Goal: Contribute content: Contribute content

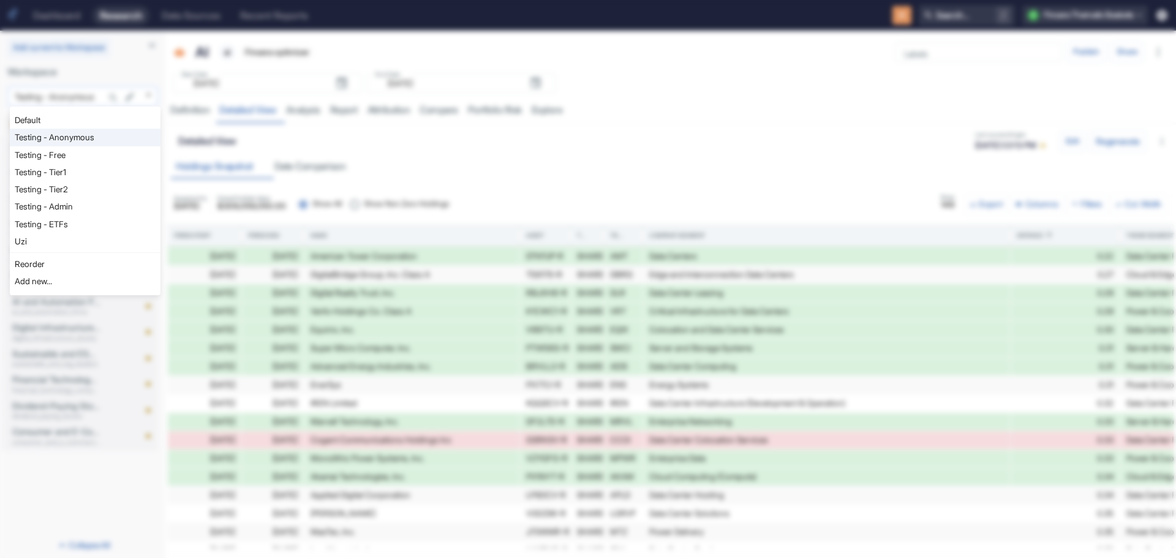
click at [151, 93] on body "Dashboard Research Data Sources Recent Reports Search... / F Finsera Thematic B…" at bounding box center [588, 279] width 1176 height 558
click at [75, 241] on li "Uzi" at bounding box center [85, 241] width 151 height 17
type input "1153"
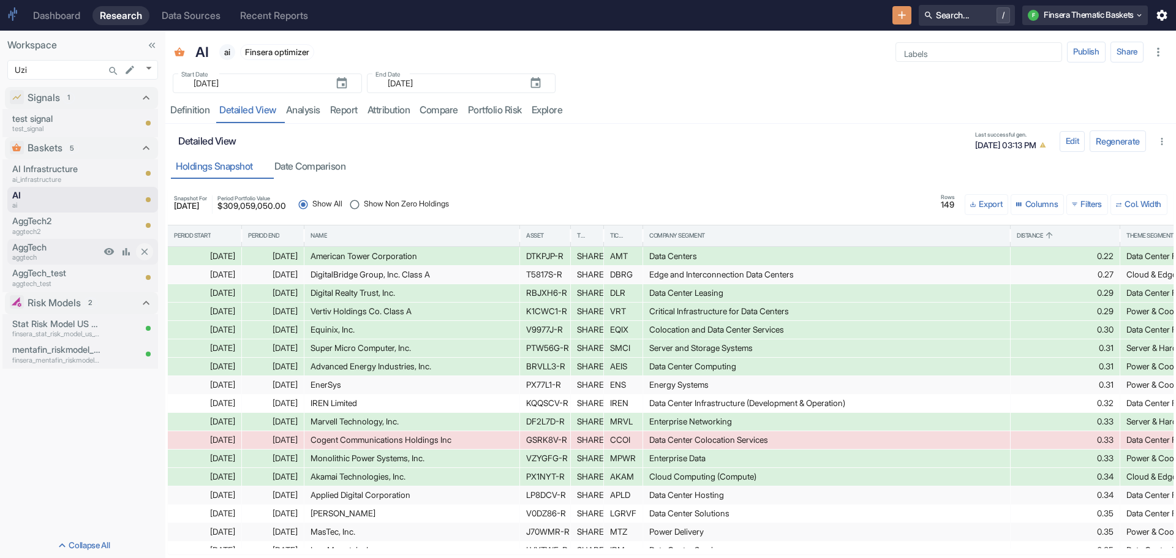
click at [40, 255] on p "aggtech" at bounding box center [56, 257] width 88 height 10
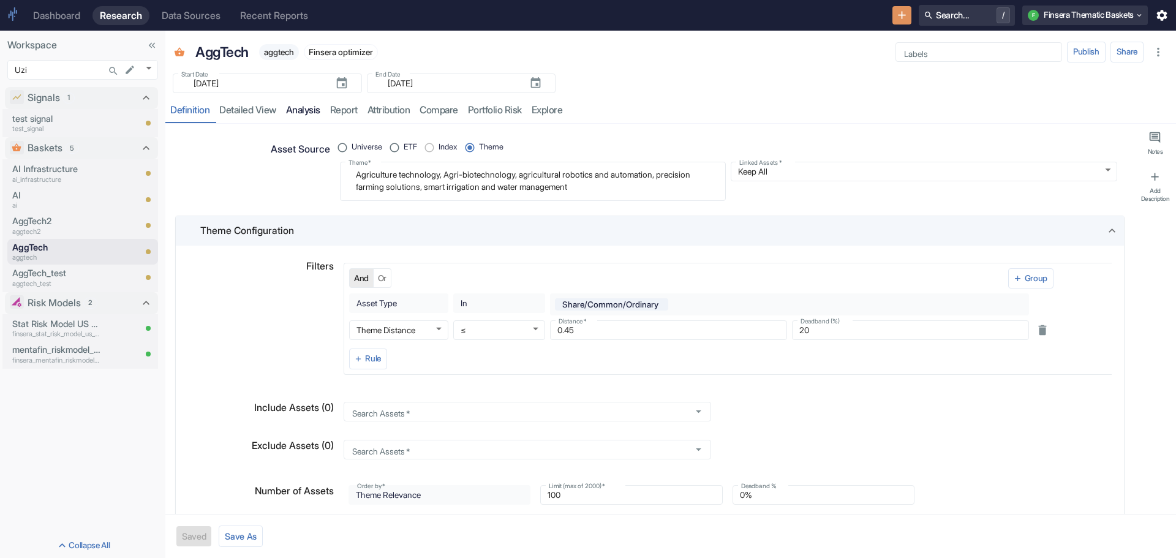
type textarea "x"
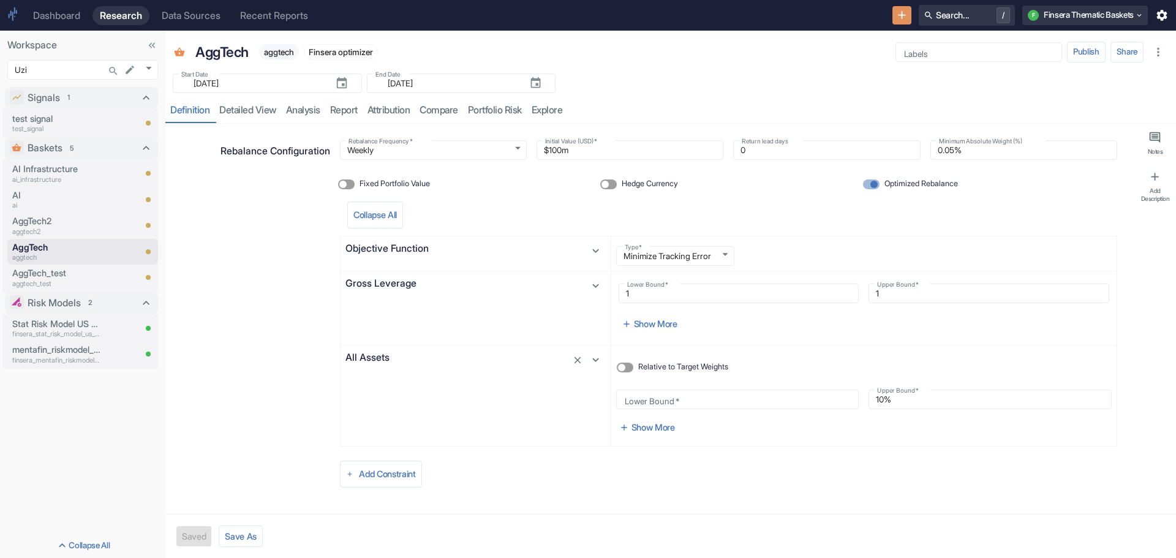
scroll to position [700, 0]
click at [655, 400] on input "Lower Bound   *" at bounding box center [737, 396] width 243 height 15
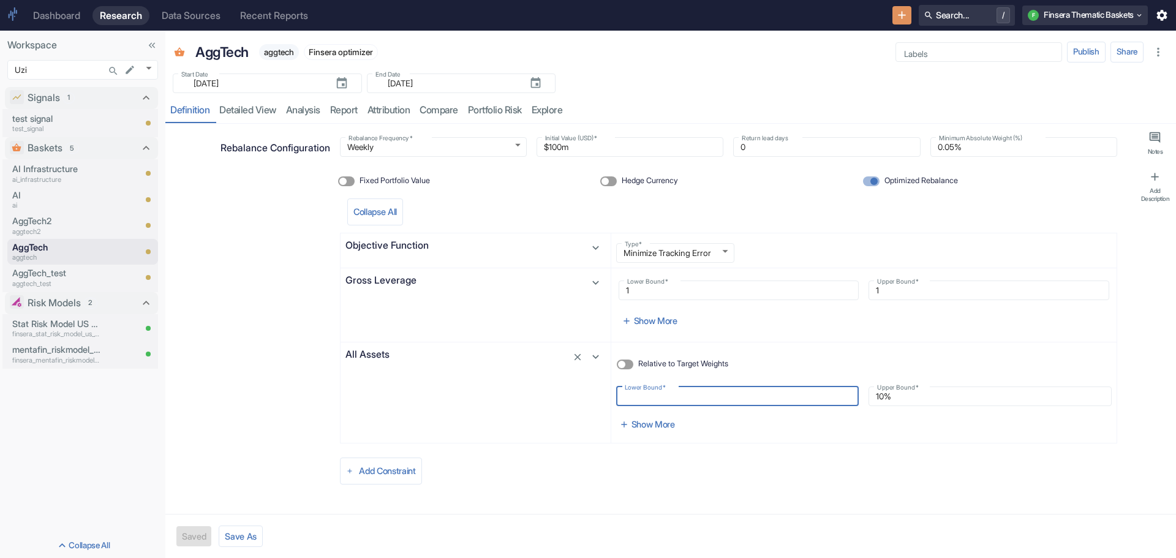
radio input "true"
type input "0%"
type textarea "x"
type input "0.%"
type textarea "x"
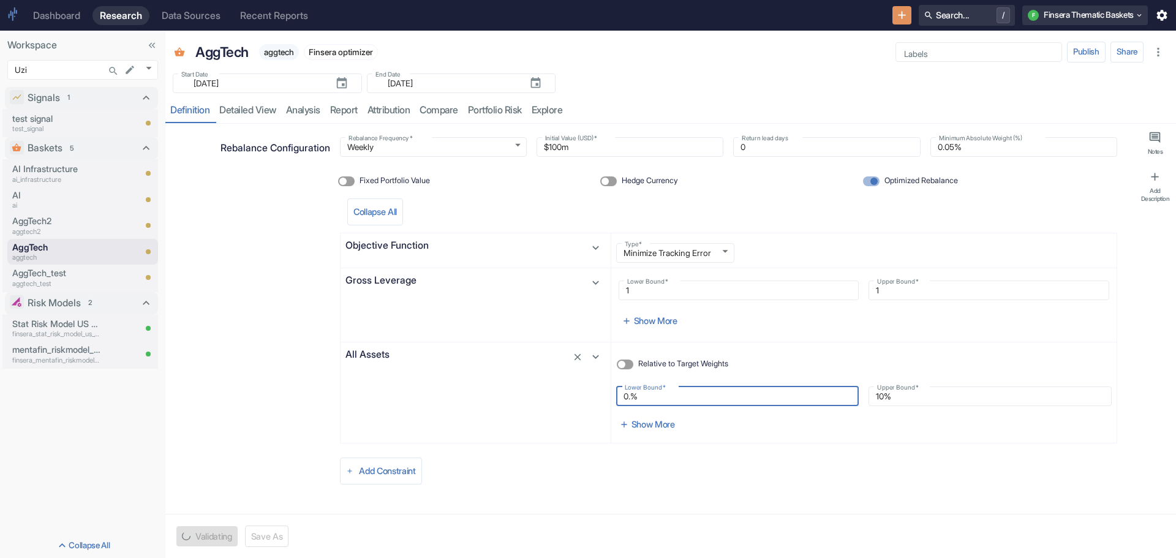
type input "0.2%"
type textarea "x"
type input "0.25%"
type textarea "x"
type input "0.25%"
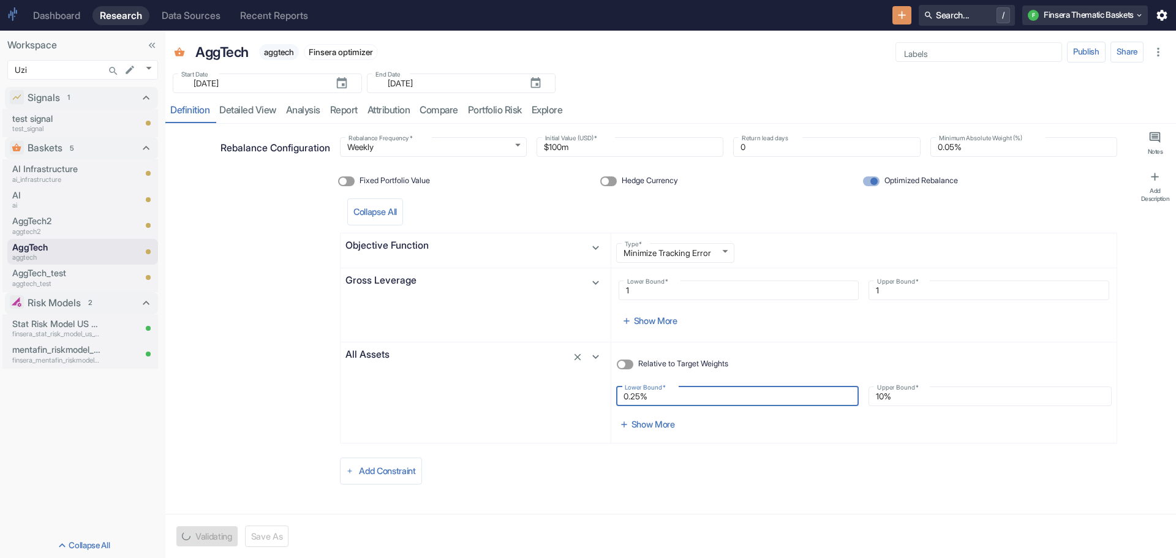
click at [194, 531] on button "Save" at bounding box center [191, 536] width 31 height 20
type textarea "x"
click at [253, 108] on link "detailed view" at bounding box center [247, 110] width 67 height 25
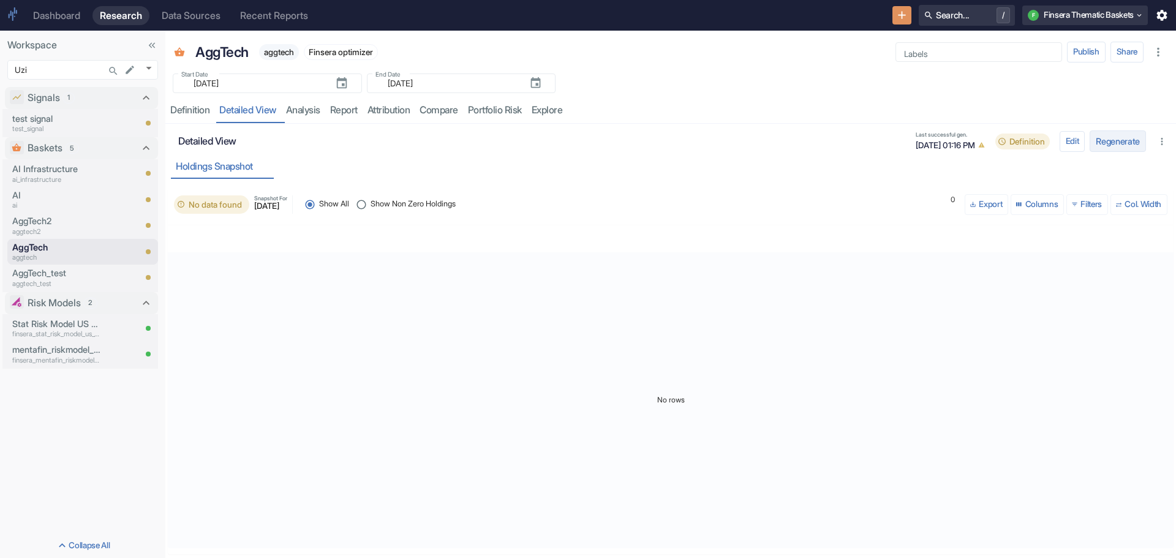
click at [1098, 144] on button "Regenerate" at bounding box center [1117, 140] width 56 height 21
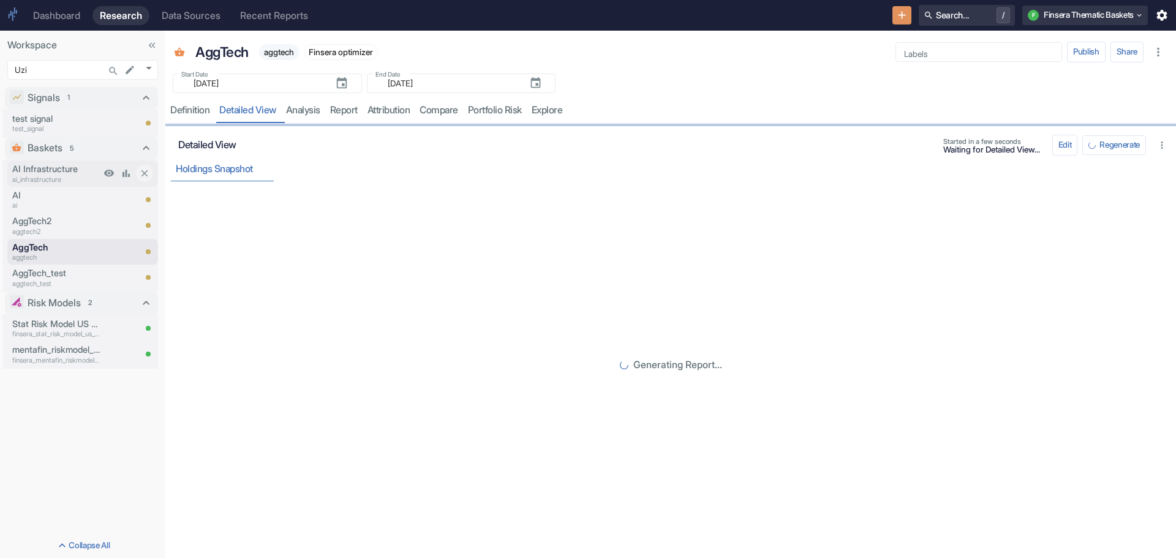
click at [46, 165] on p "AI Infrastructure" at bounding box center [56, 168] width 88 height 13
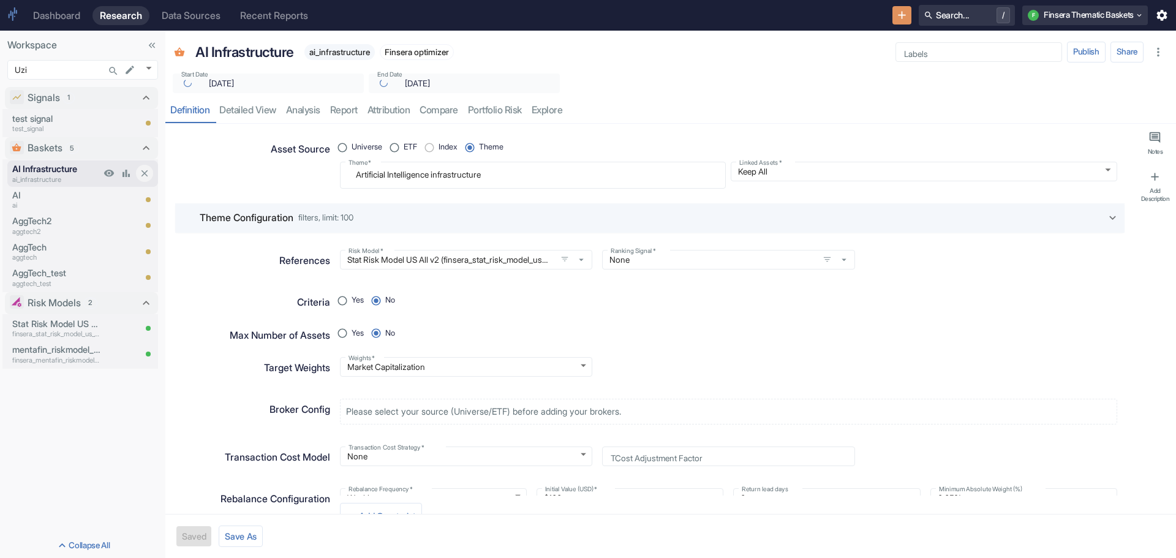
type textarea "x"
click at [253, 105] on link "detailed view" at bounding box center [247, 110] width 67 height 25
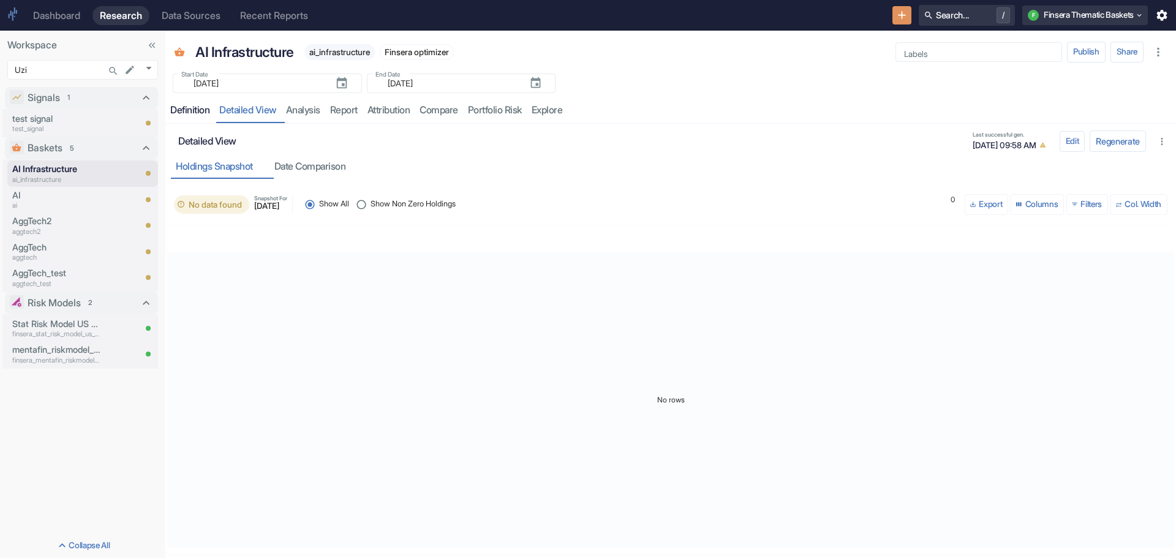
click at [194, 108] on div "Definition" at bounding box center [189, 110] width 39 height 12
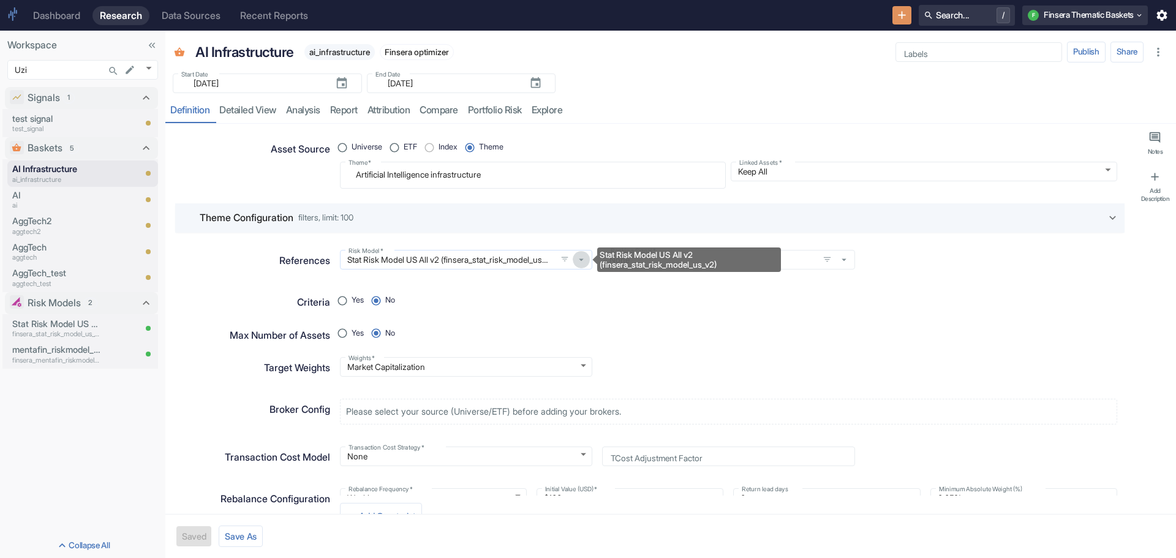
click at [576, 256] on icon "Stat Risk Model US All v2 (finsera_stat_risk_model_us_v2)" at bounding box center [581, 259] width 11 height 11
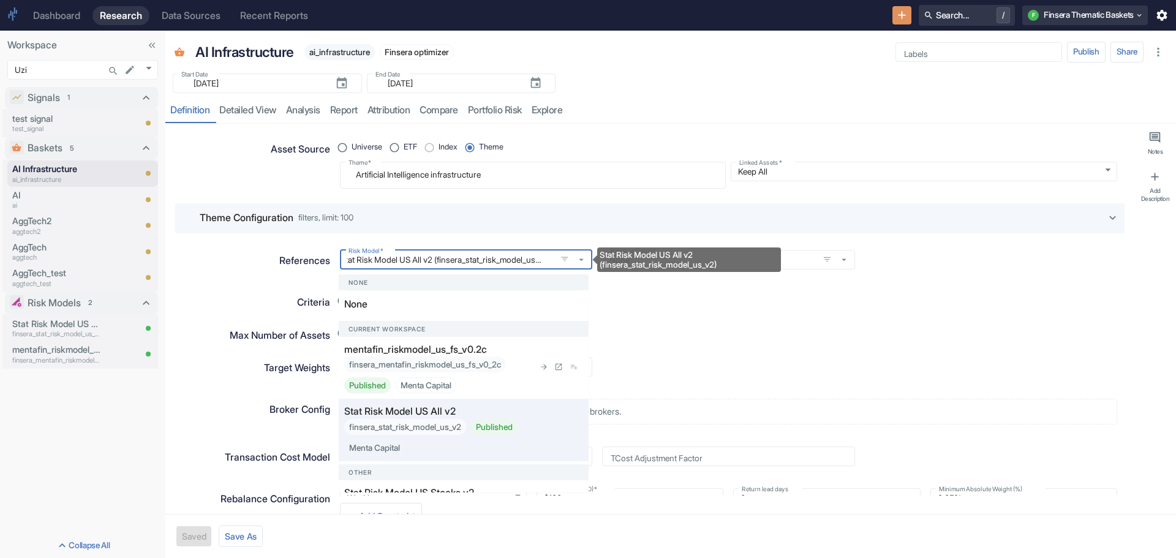
click at [494, 352] on div "mentafin_riskmodel_us_fs_v0.2c finsera_mentafin_riskmodel_us_fs_v0_2c Published…" at bounding box center [439, 367] width 190 height 51
radio input "true"
type input "mentafin_riskmodel_us_fs_v0.2c (finsera_mentafin_riskmodel_us_fs_v0_2c)"
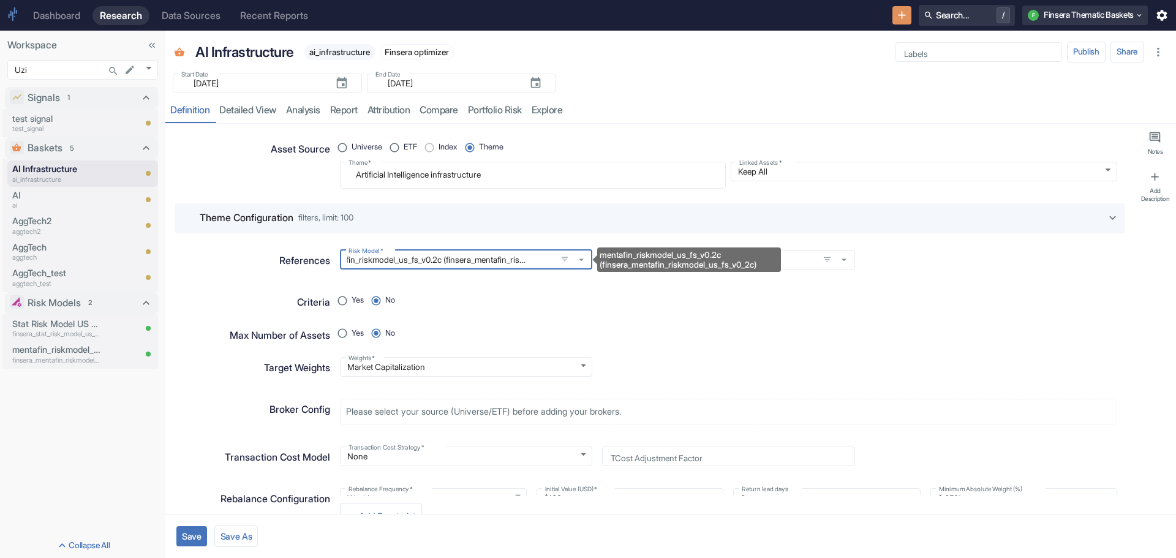
scroll to position [0, 0]
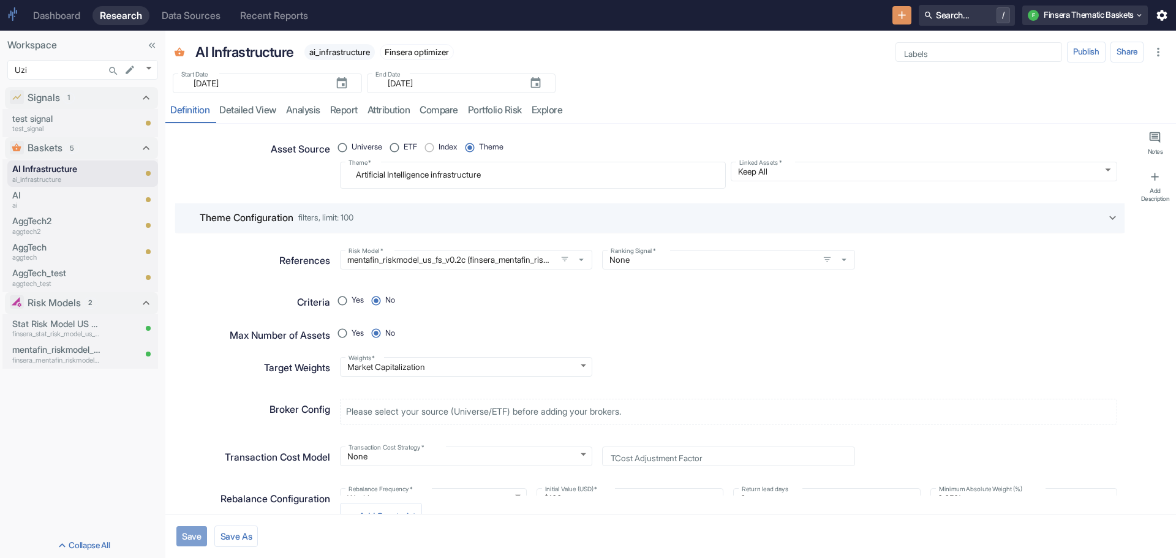
click at [192, 535] on button "Save" at bounding box center [191, 536] width 31 height 20
type textarea "x"
click at [243, 112] on link "detailed view" at bounding box center [247, 110] width 67 height 25
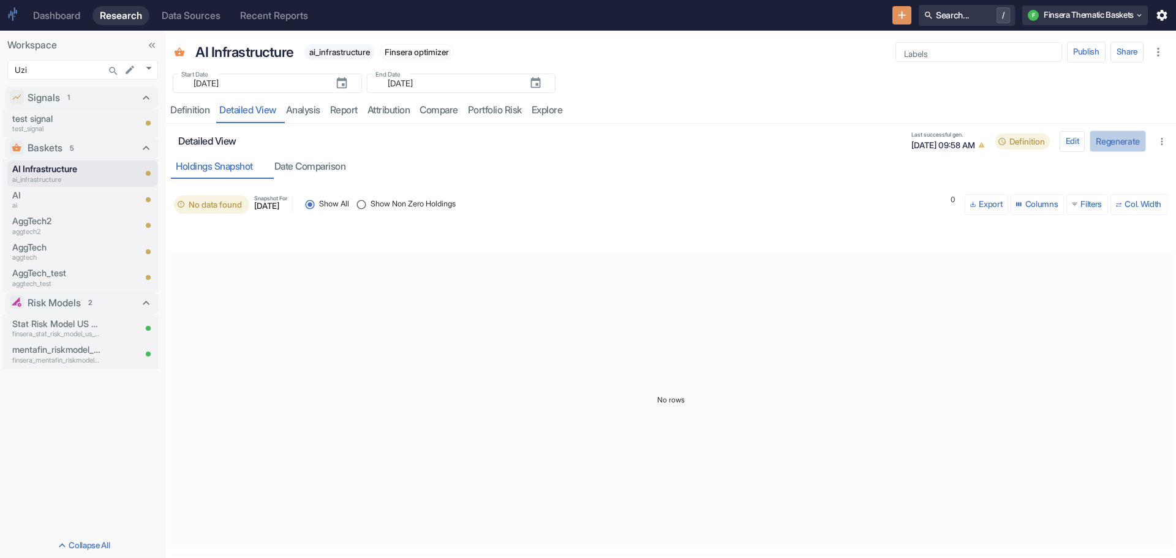
click at [1112, 143] on button "Regenerate" at bounding box center [1117, 140] width 56 height 21
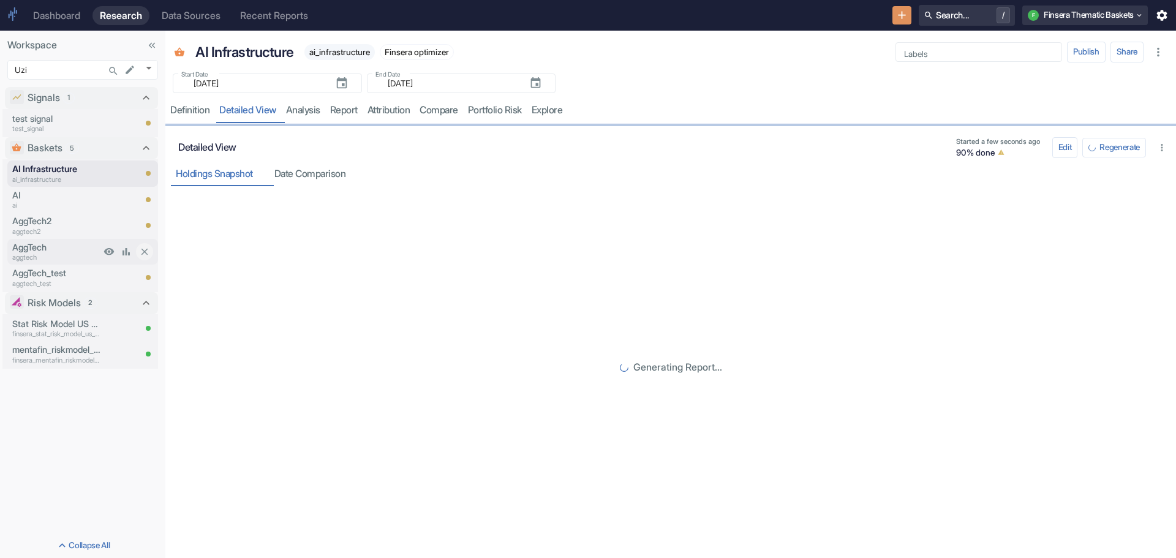
click at [50, 242] on p "AggTech" at bounding box center [56, 247] width 88 height 13
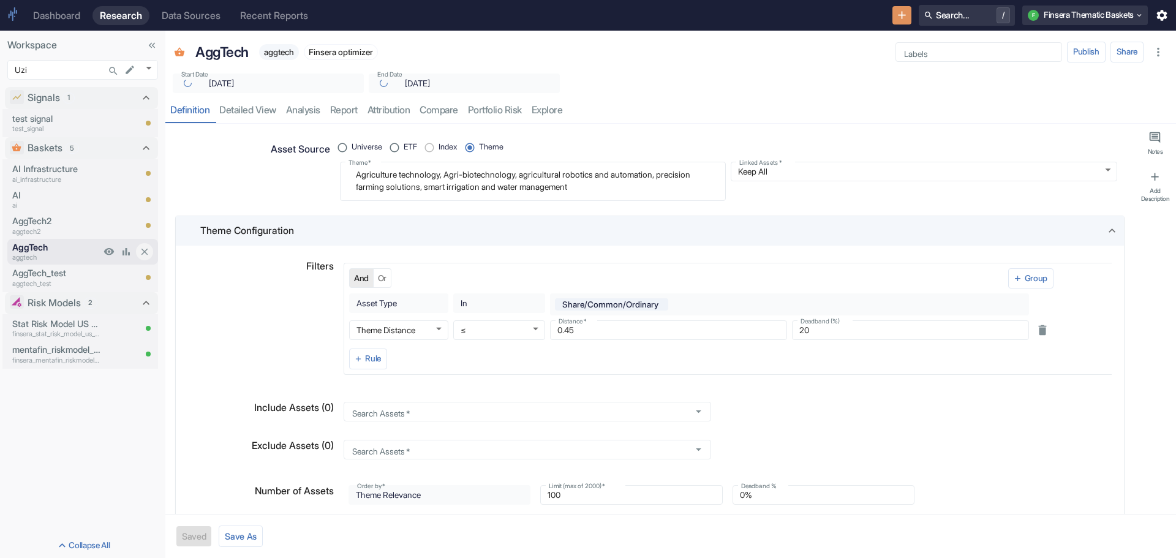
type textarea "x"
click at [244, 109] on link "detailed view" at bounding box center [247, 110] width 67 height 25
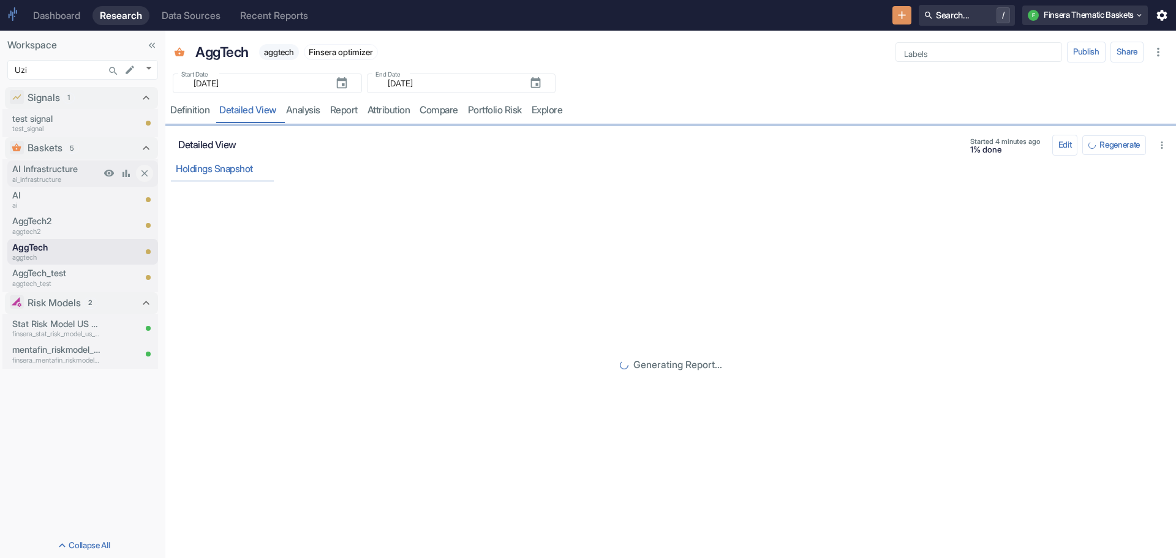
click at [60, 171] on p "AI Infrastructure" at bounding box center [56, 168] width 88 height 13
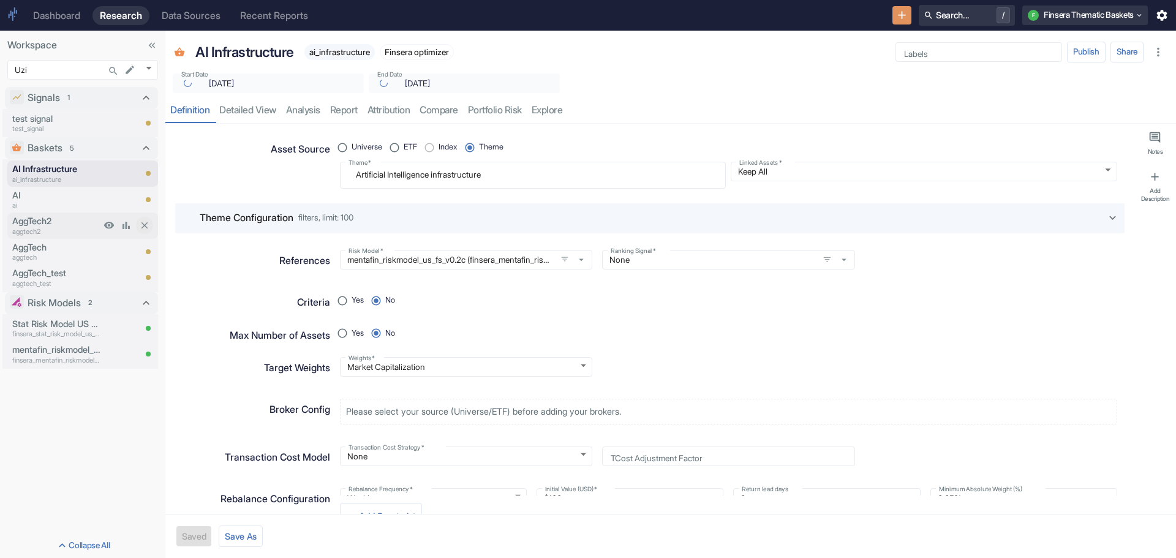
type textarea "x"
click at [247, 104] on link "detailed view" at bounding box center [247, 110] width 67 height 25
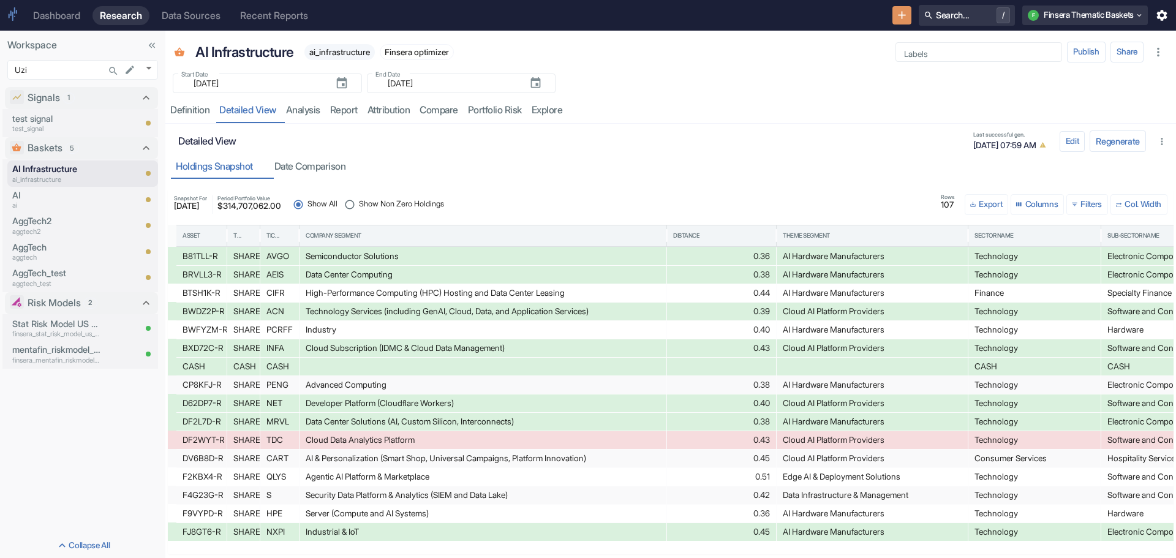
scroll to position [0, 422]
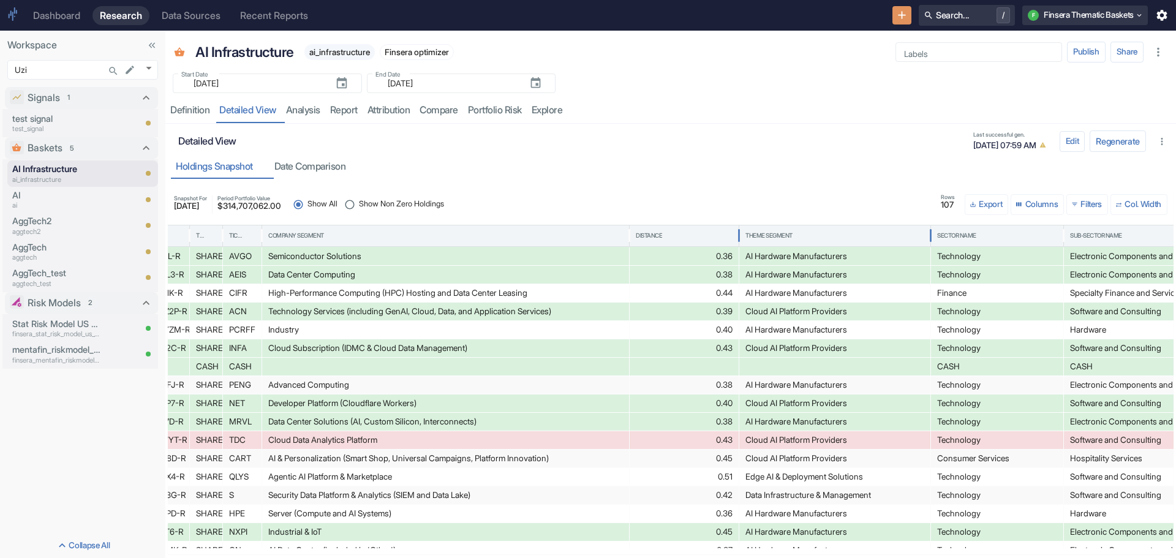
click at [782, 231] on div "Theme Segment" at bounding box center [768, 235] width 47 height 9
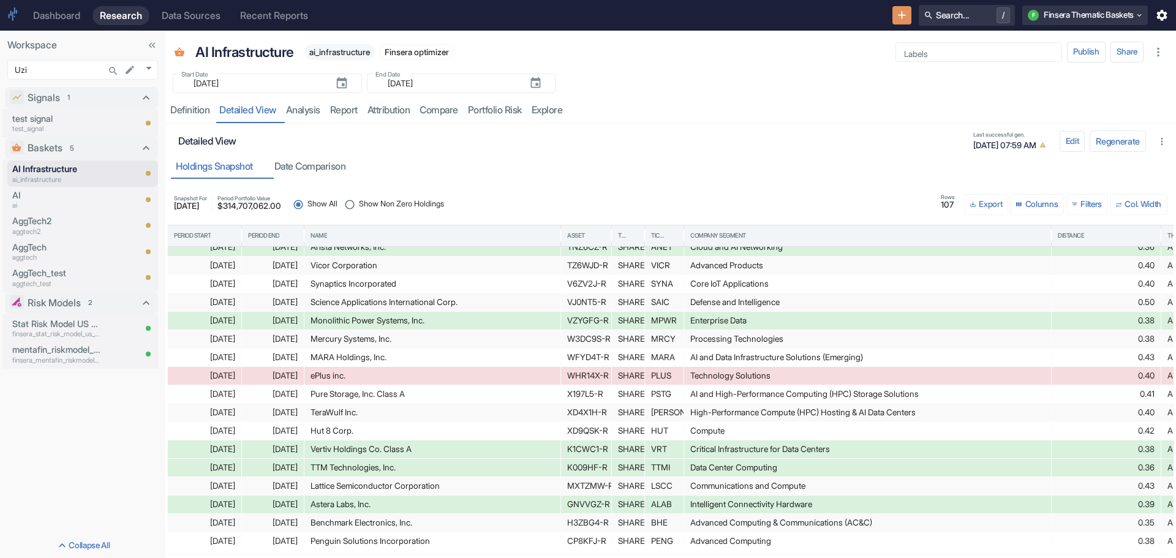
scroll to position [0, 0]
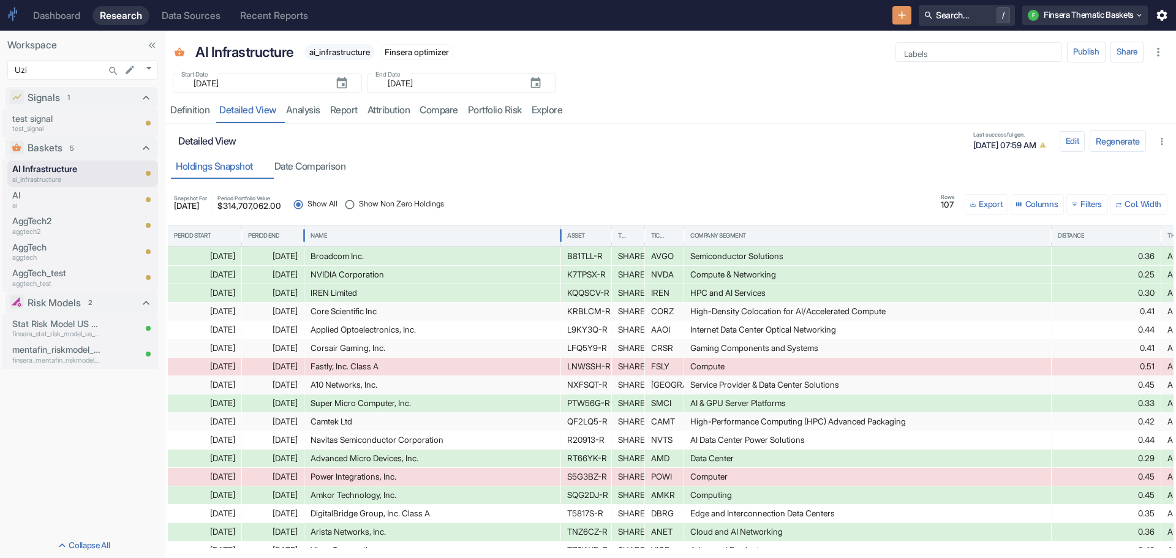
click at [318, 236] on div "Name" at bounding box center [318, 235] width 17 height 9
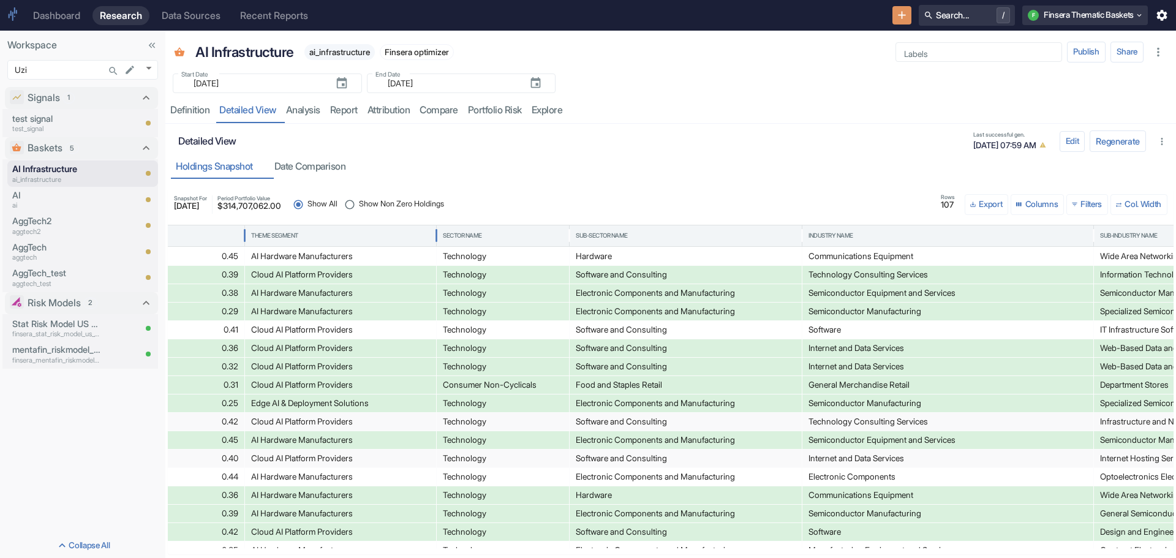
click at [264, 234] on div "Theme Segment" at bounding box center [274, 235] width 47 height 9
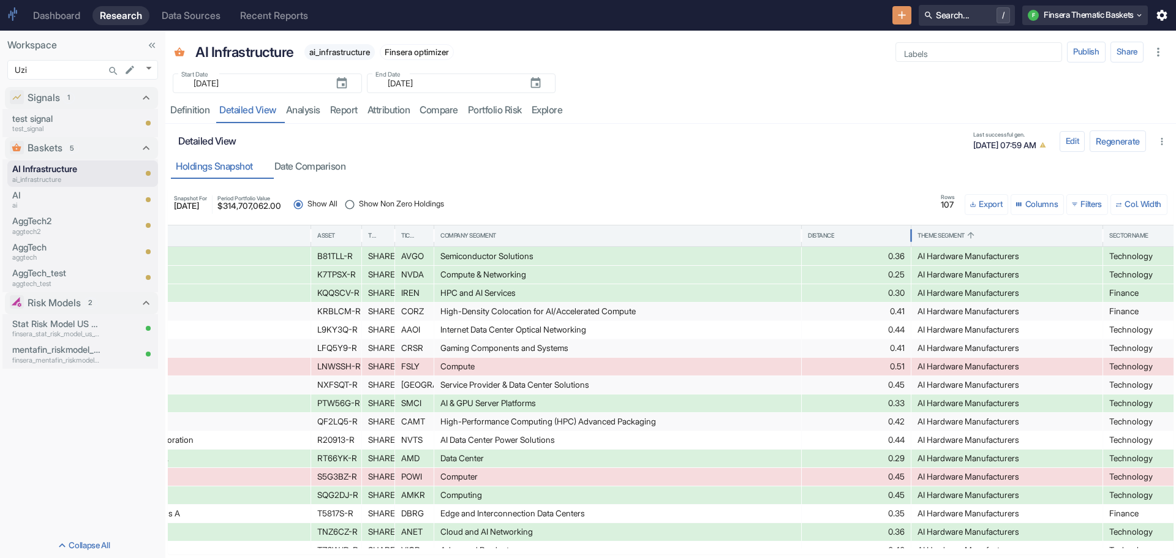
click at [819, 232] on div "Distance" at bounding box center [821, 235] width 26 height 9
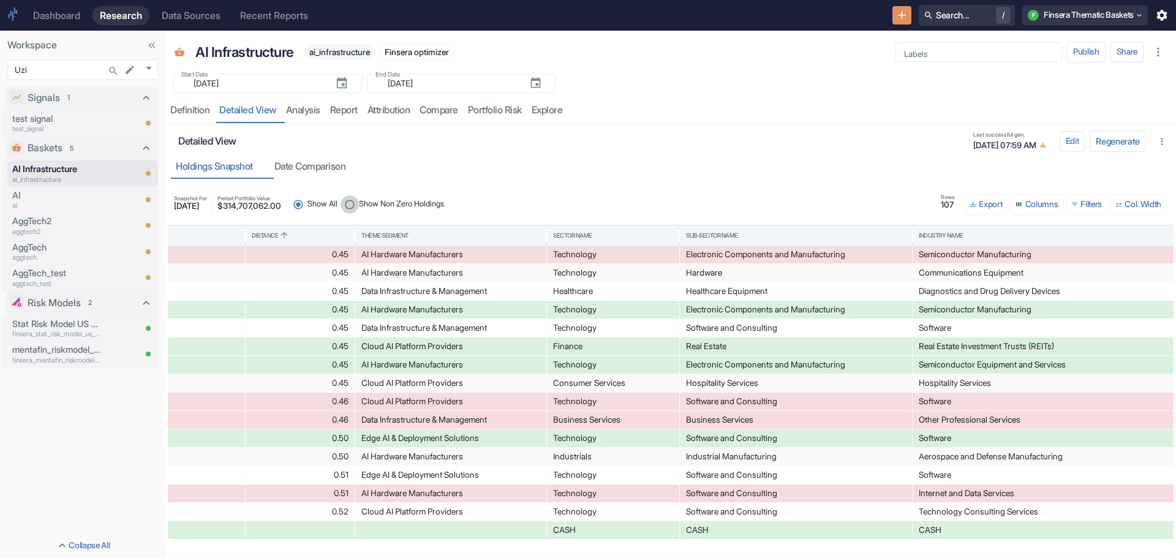
click at [359, 204] on input "Show Non Zero Holdings" at bounding box center [349, 204] width 18 height 18
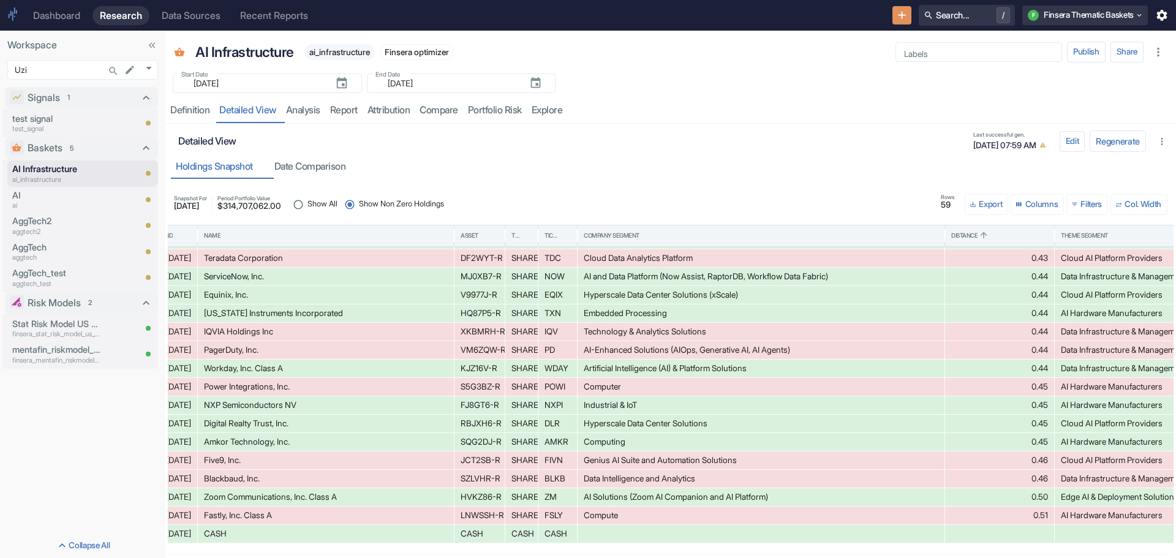
scroll to position [788, 0]
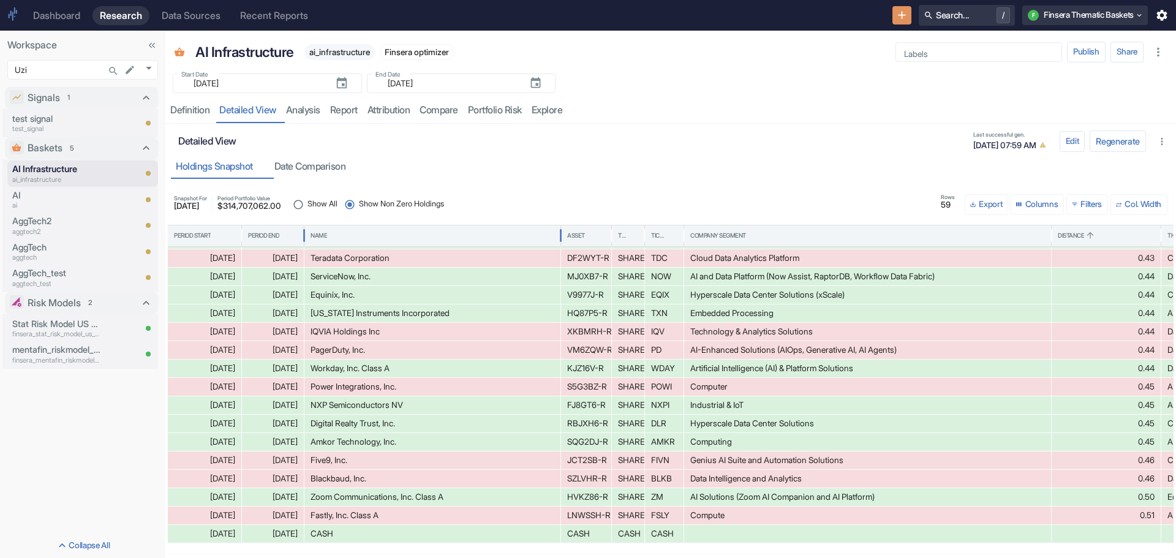
click at [320, 233] on div "Name" at bounding box center [318, 235] width 17 height 9
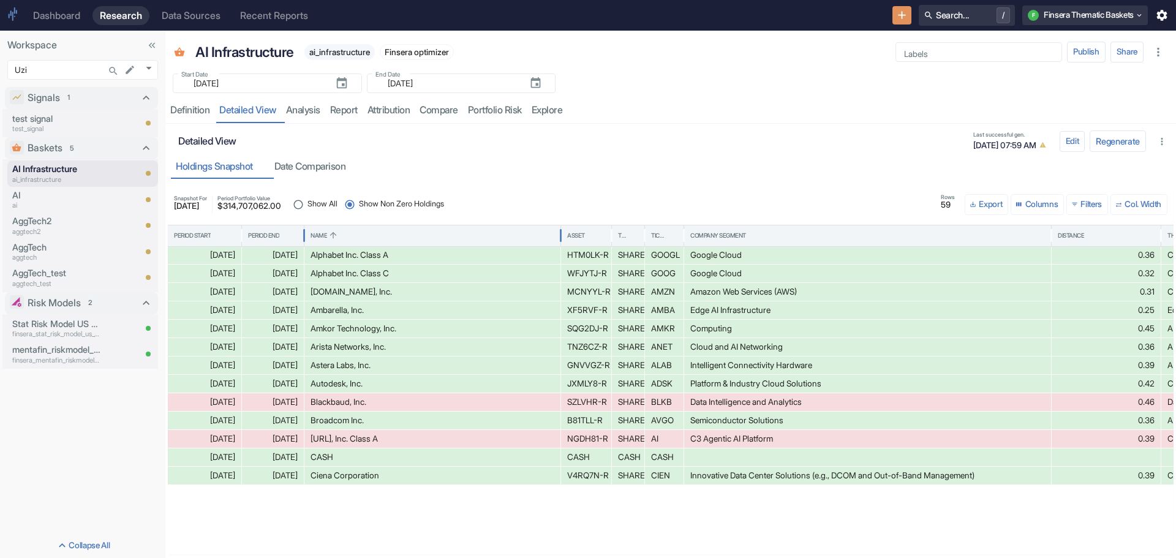
scroll to position [0, 0]
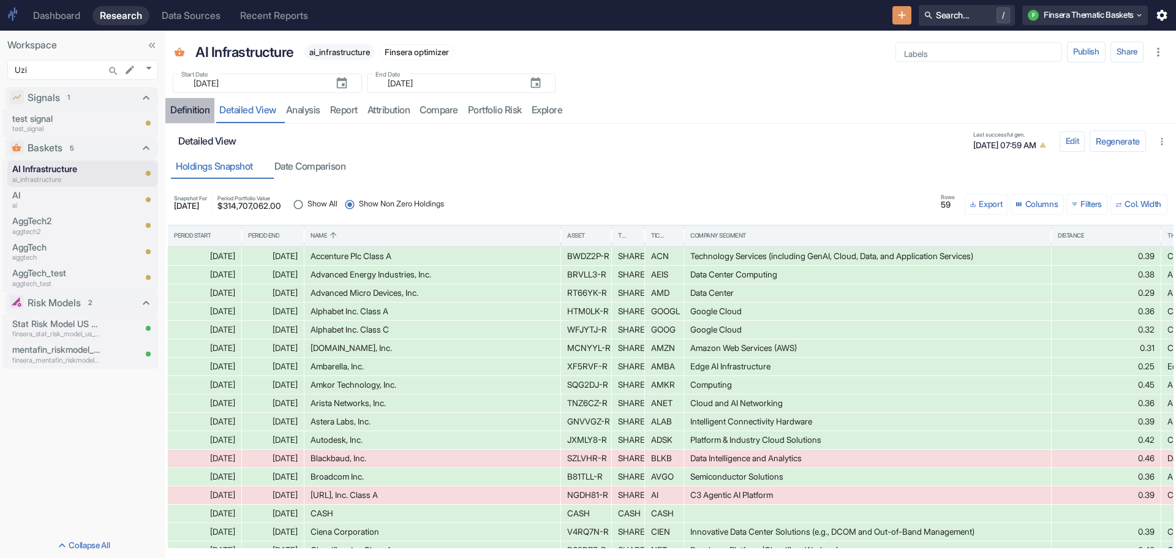
click at [181, 109] on div "Definition" at bounding box center [189, 110] width 39 height 12
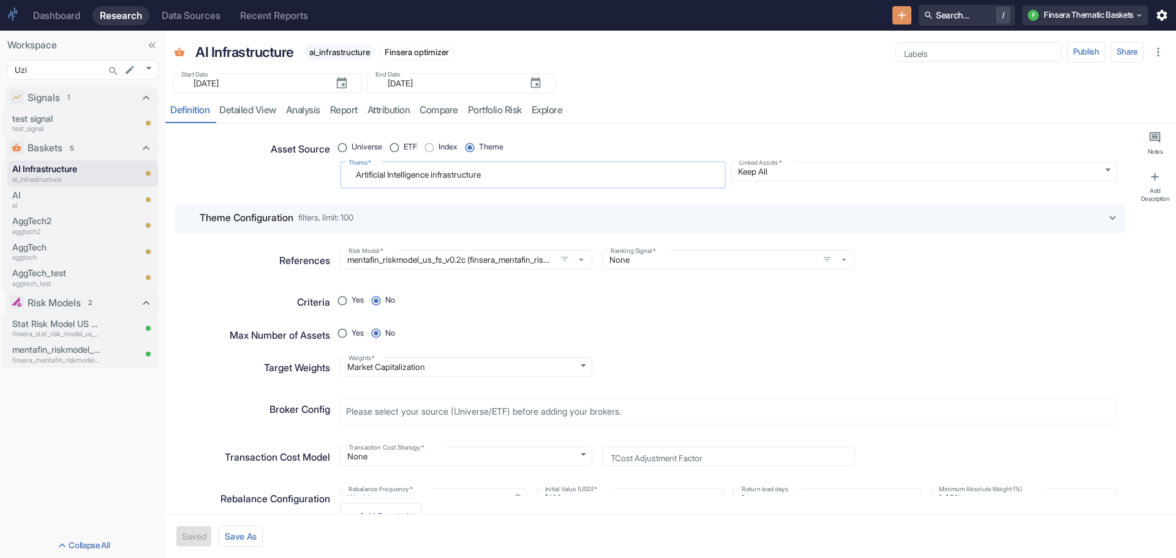
drag, startPoint x: 353, startPoint y: 176, endPoint x: 433, endPoint y: 174, distance: 79.6
click at [433, 174] on textarea "Artificial Intelligence infrastructure" at bounding box center [532, 175] width 369 height 17
radio input "true"
type textarea "d infrastructure"
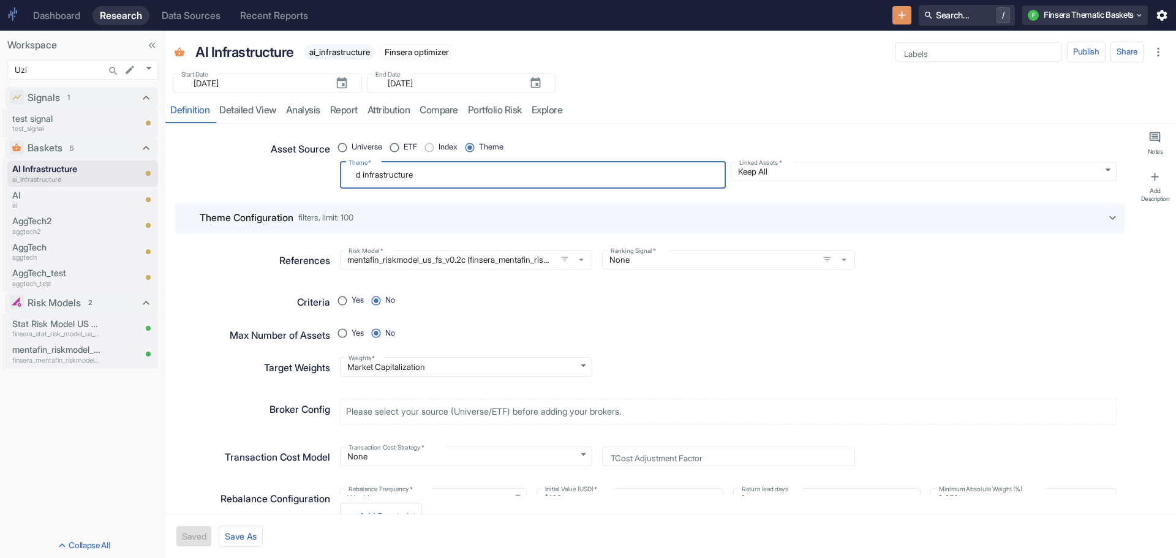
type textarea "x"
type textarea "da infrastructure"
type textarea "x"
type textarea "dat infrastructure"
type textarea "x"
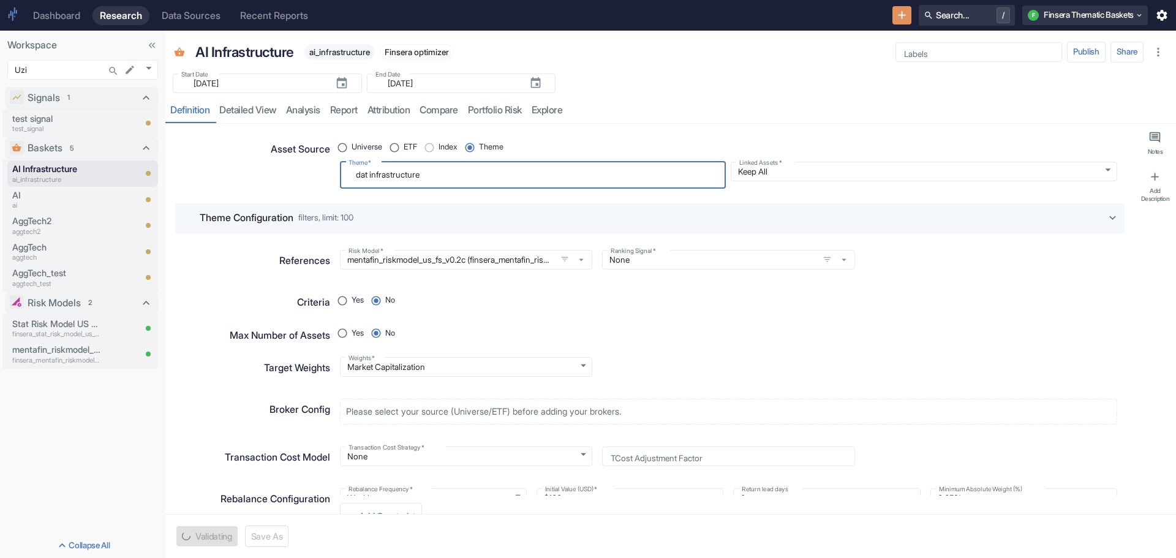
type textarea "data infrastructure"
type textarea "x"
type textarea "data infrastructure"
type textarea "x"
type textarea "data c infrastructure"
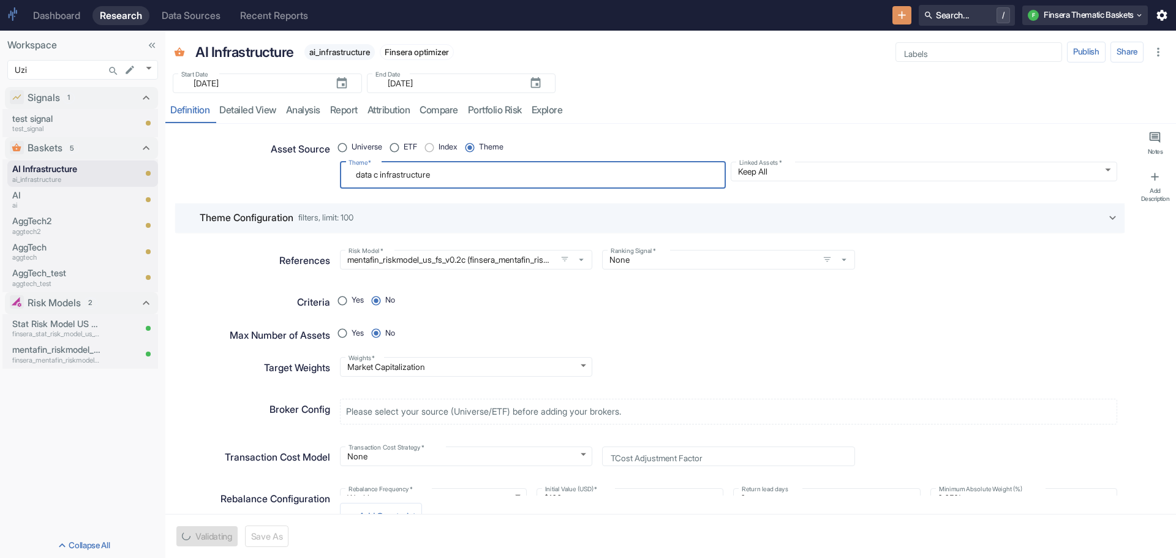
type textarea "x"
type textarea "data ce infrastructure"
type textarea "x"
type textarea "data cen infrastructure"
type textarea "x"
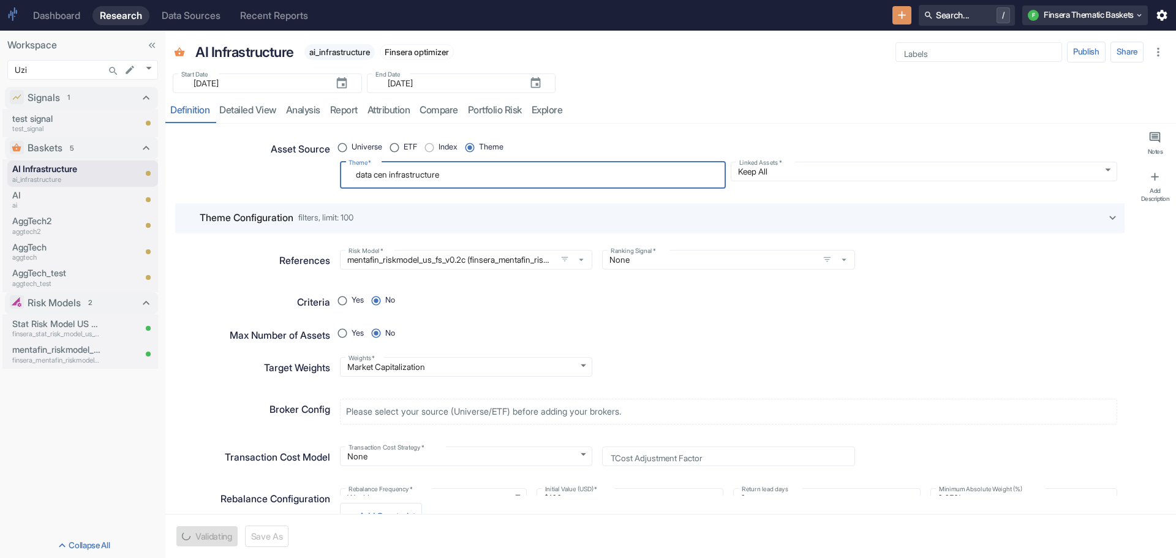
type textarea "data cent infrastructure"
type textarea "x"
type textarea "data cente infrastructure"
type textarea "x"
type textarea "data center infrastructure"
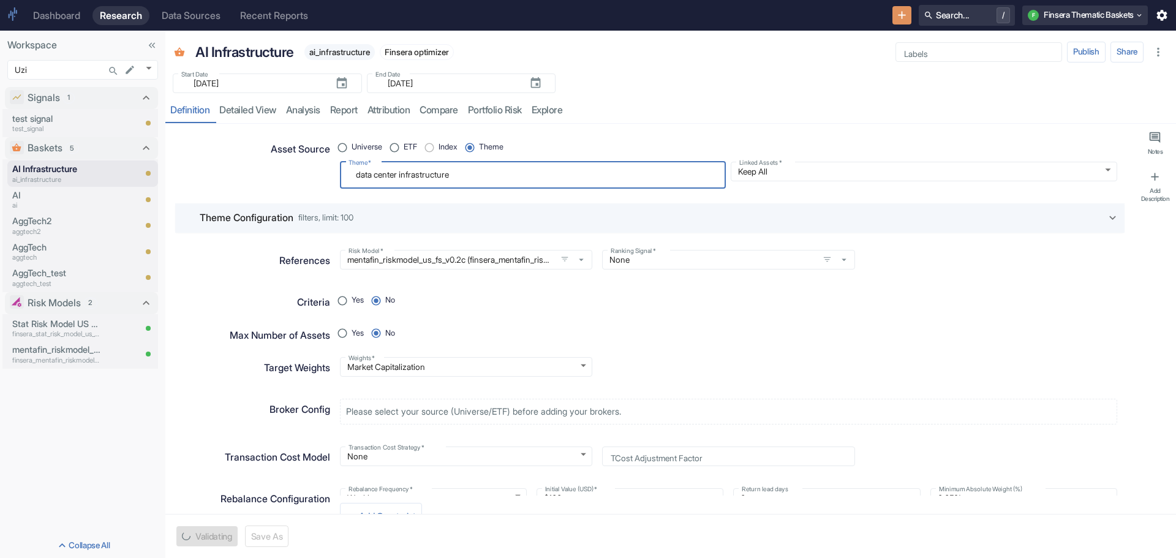
type textarea "x"
type textarea "data center infrastructure"
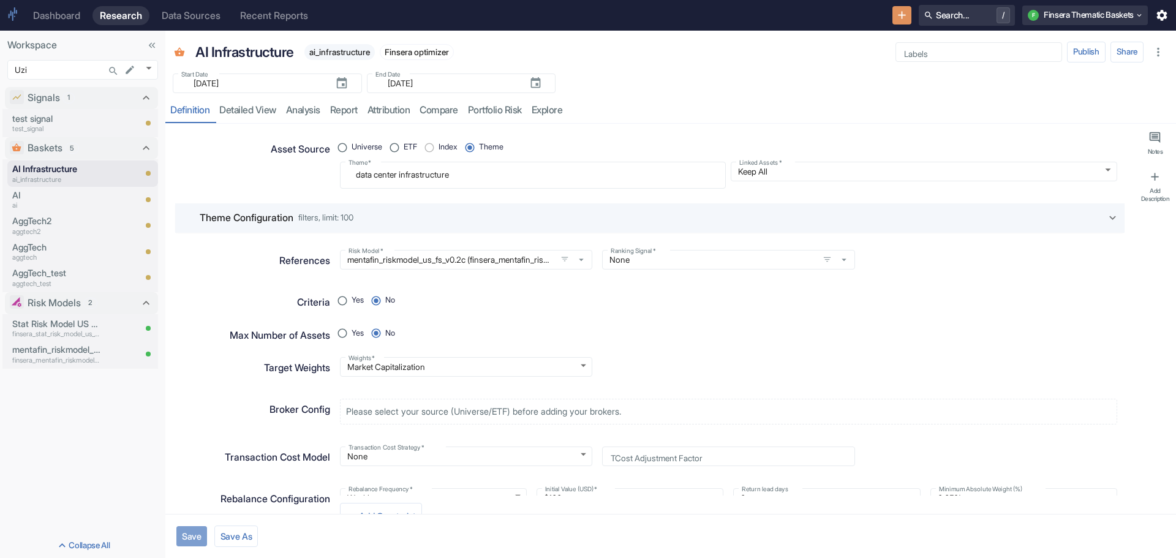
click at [192, 536] on button "Save" at bounding box center [191, 536] width 31 height 20
type textarea "x"
click at [247, 108] on link "detailed view" at bounding box center [247, 110] width 67 height 25
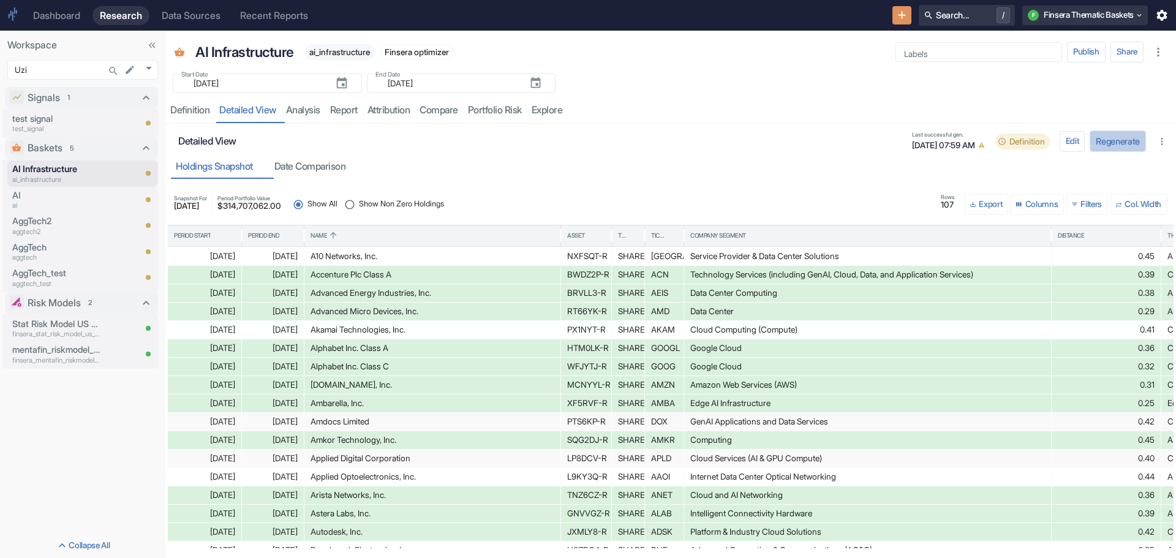
click at [1119, 136] on button "Regenerate" at bounding box center [1117, 140] width 56 height 21
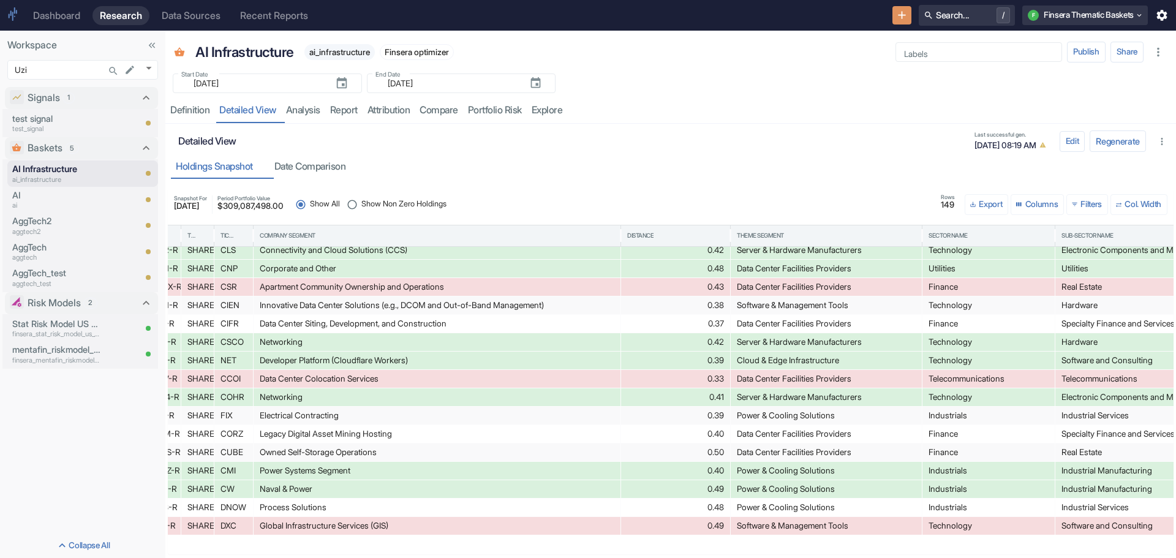
scroll to position [429, 452]
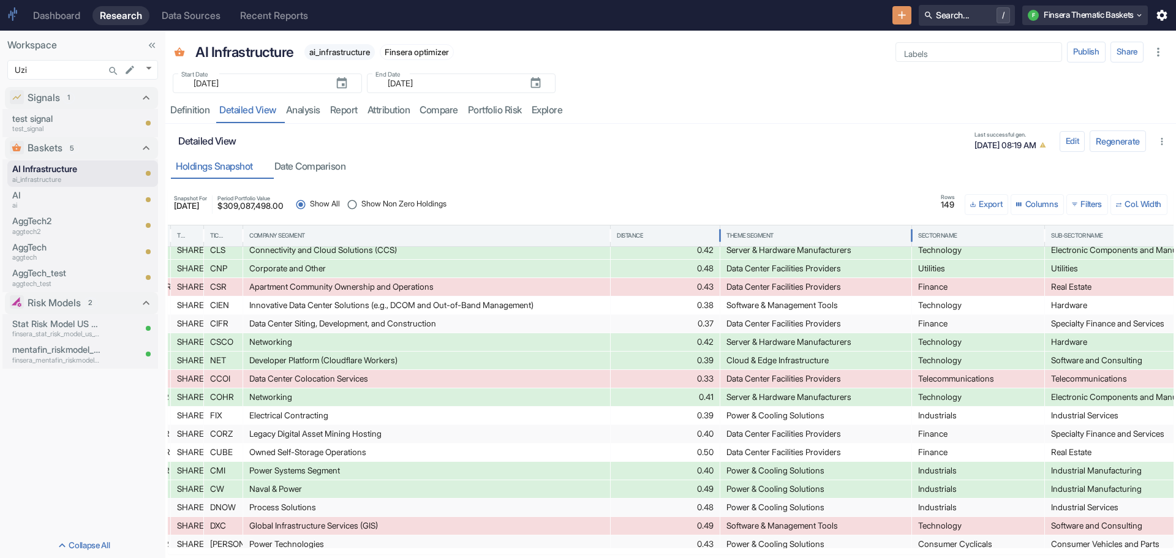
click at [762, 233] on div "Theme Segment" at bounding box center [749, 235] width 47 height 9
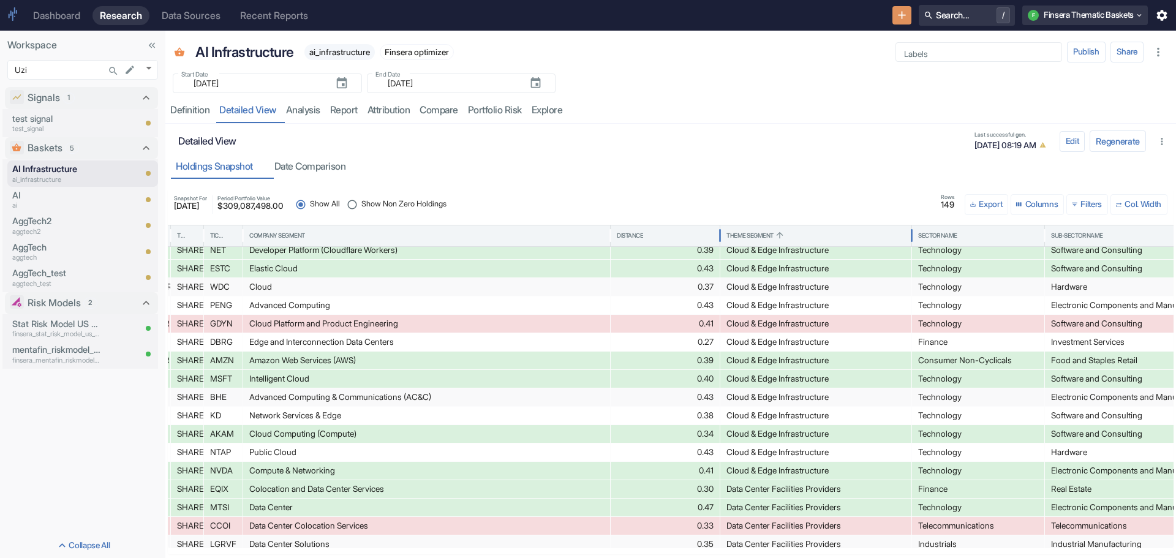
scroll to position [17, 0]
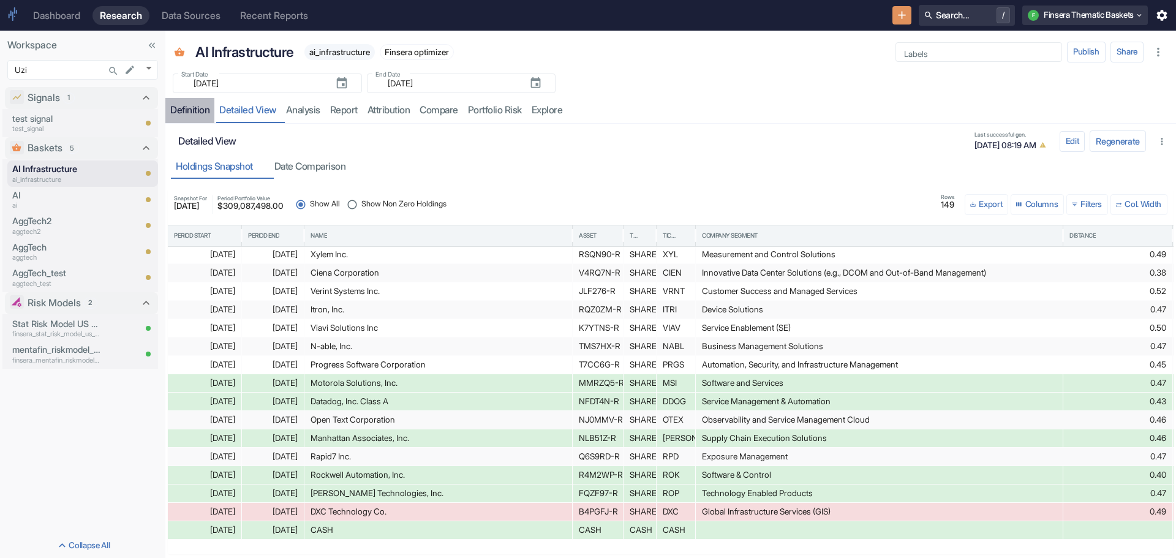
click at [188, 111] on div "Definition" at bounding box center [189, 110] width 39 height 12
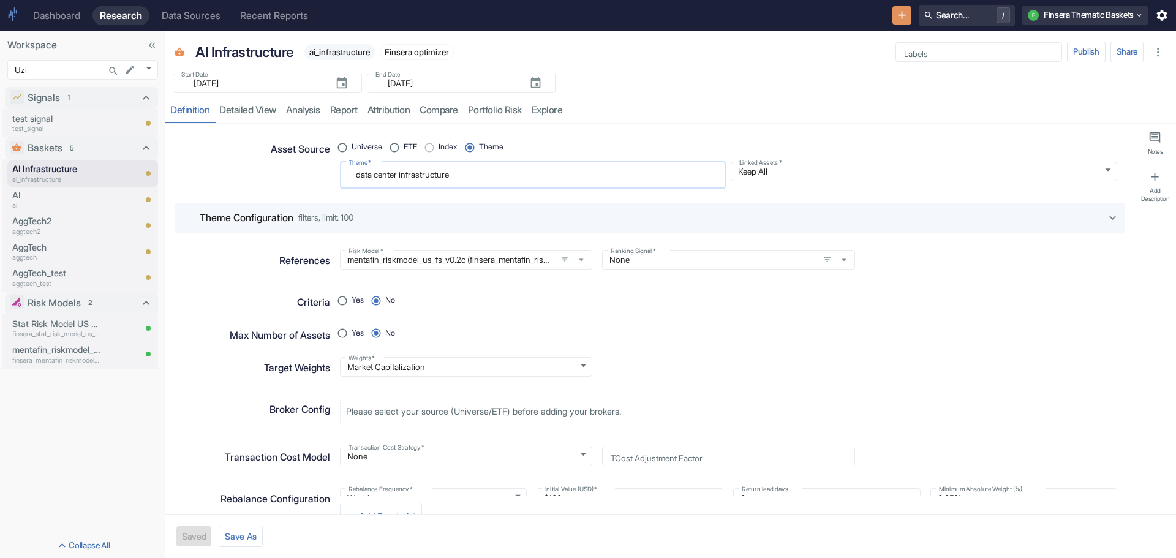
drag, startPoint x: 402, startPoint y: 174, endPoint x: 490, endPoint y: 175, distance: 88.8
click at [490, 175] on textarea "data center infrastructure" at bounding box center [532, 175] width 369 height 17
radio input "true"
type textarea "data center h"
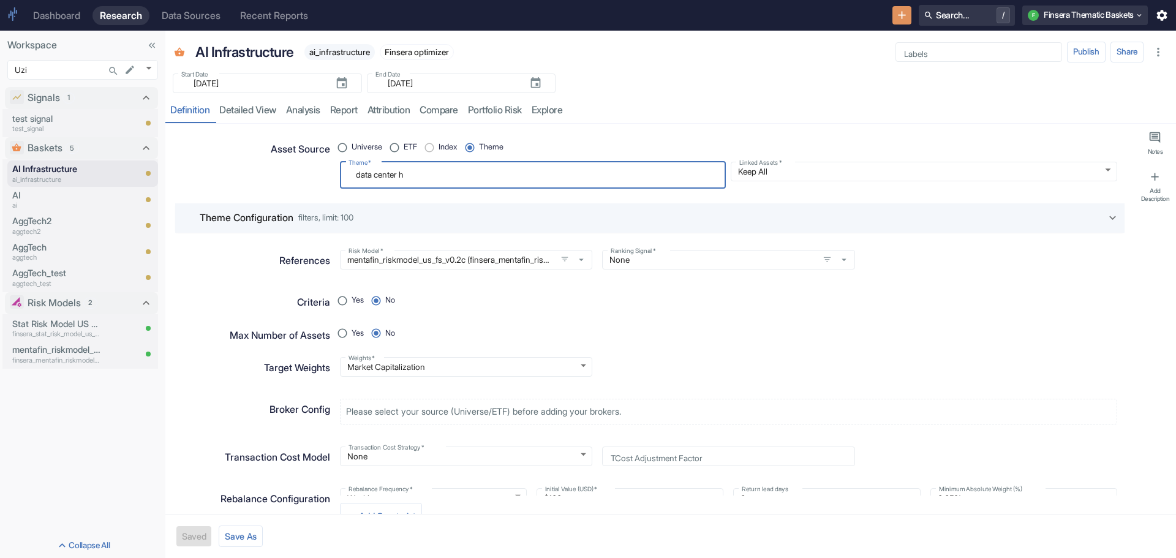
type textarea "x"
type textarea "data center ha"
type textarea "x"
type textarea "data center har"
type textarea "x"
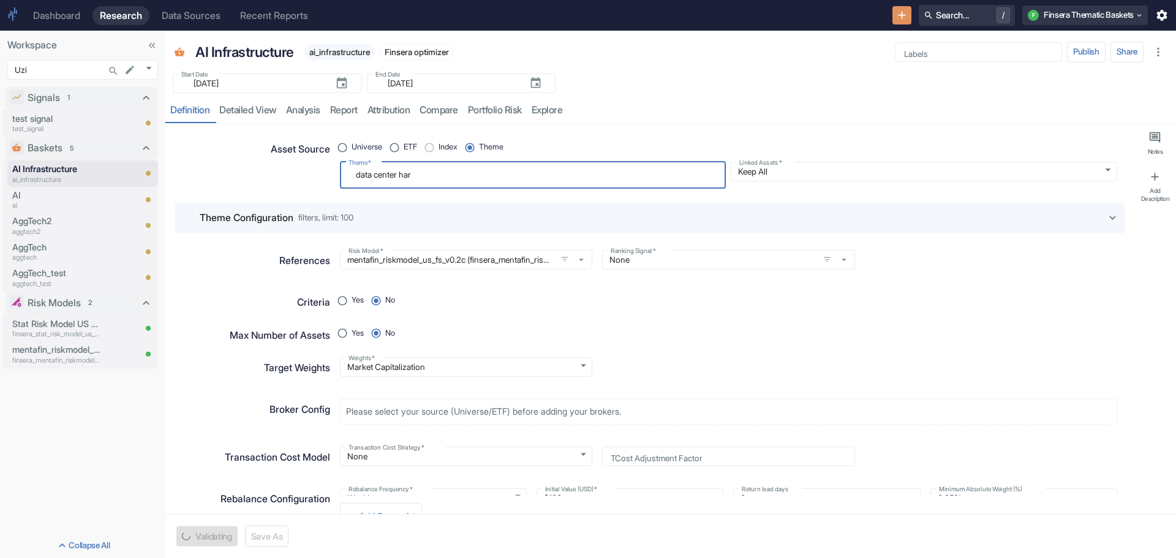
type textarea "data center hard"
type textarea "x"
type textarea "data center hardw"
type textarea "x"
type textarea "data center hardwa"
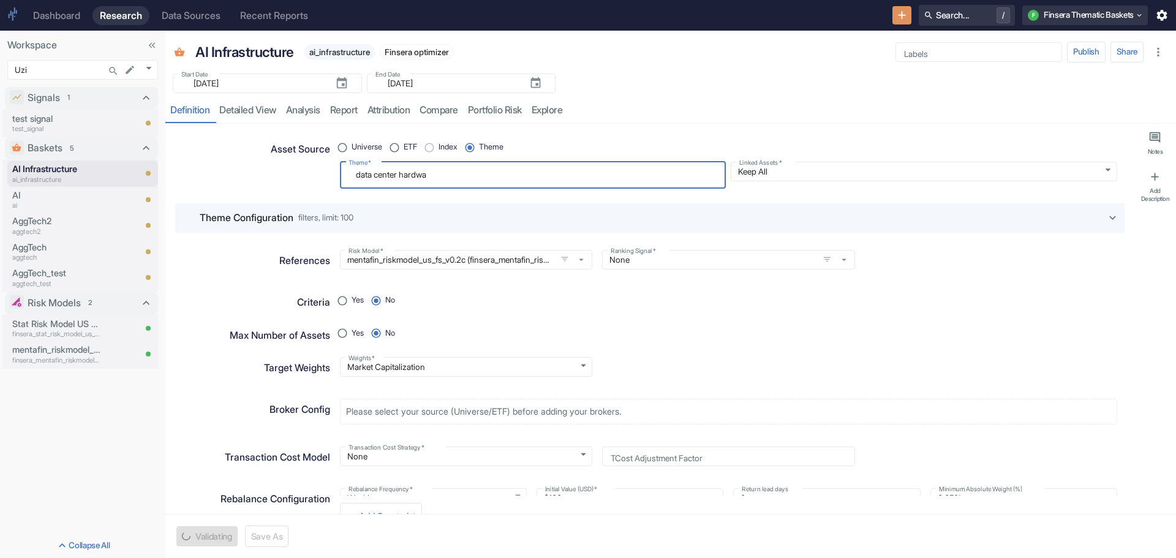
type textarea "x"
type textarea "data center hardwar"
type textarea "x"
type textarea "data center hardware"
type textarea "x"
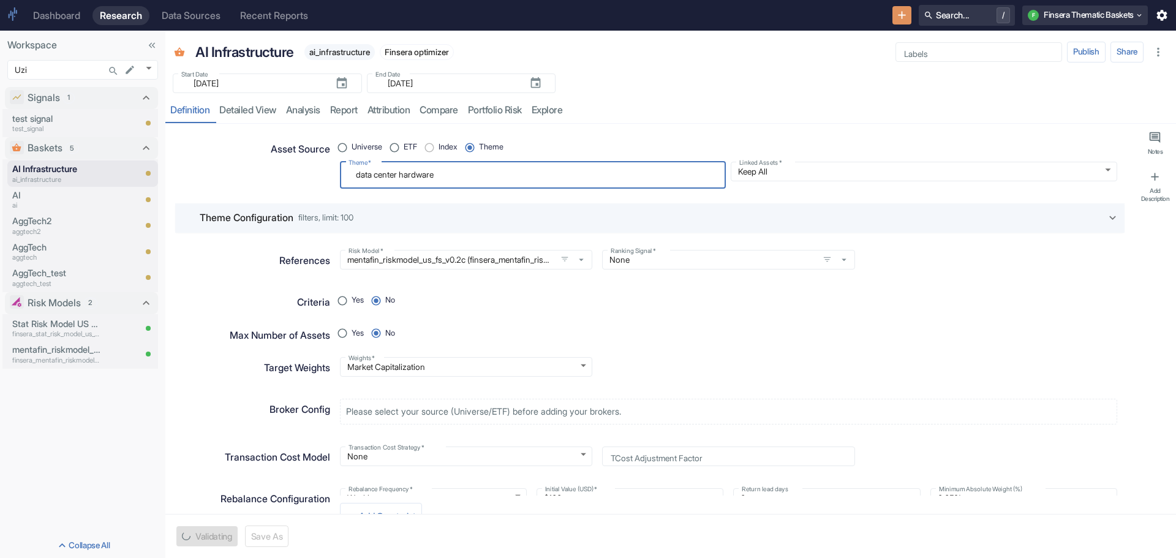
type textarea "data center hardware"
type textarea "x"
type textarea "data center hardware a"
type textarea "x"
type textarea "data center hardware and"
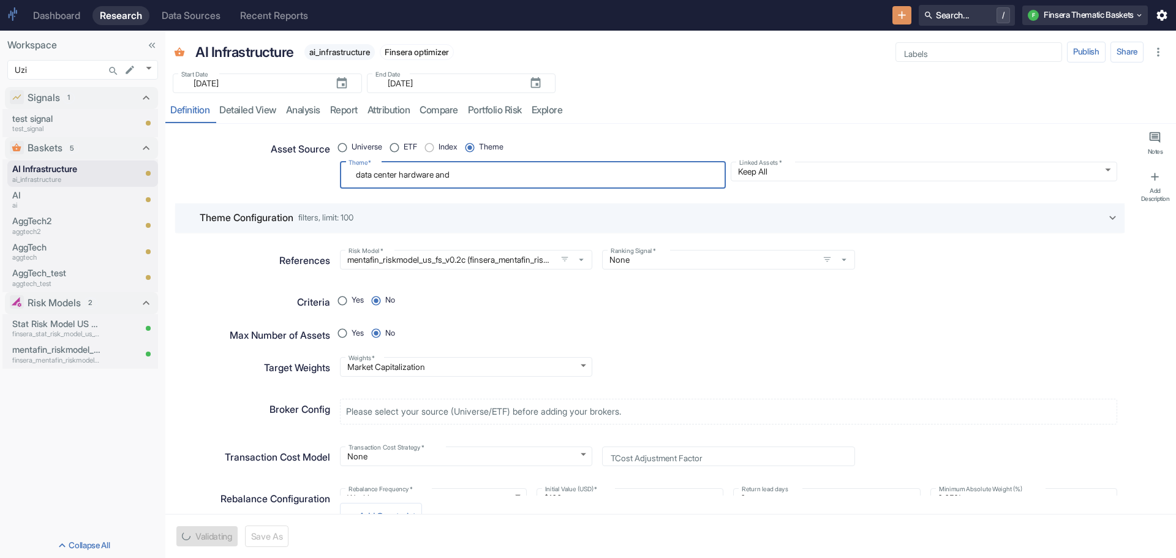
type textarea "x"
type textarea "data center hardware and"
type textarea "x"
type textarea "data center hardware and c"
type textarea "x"
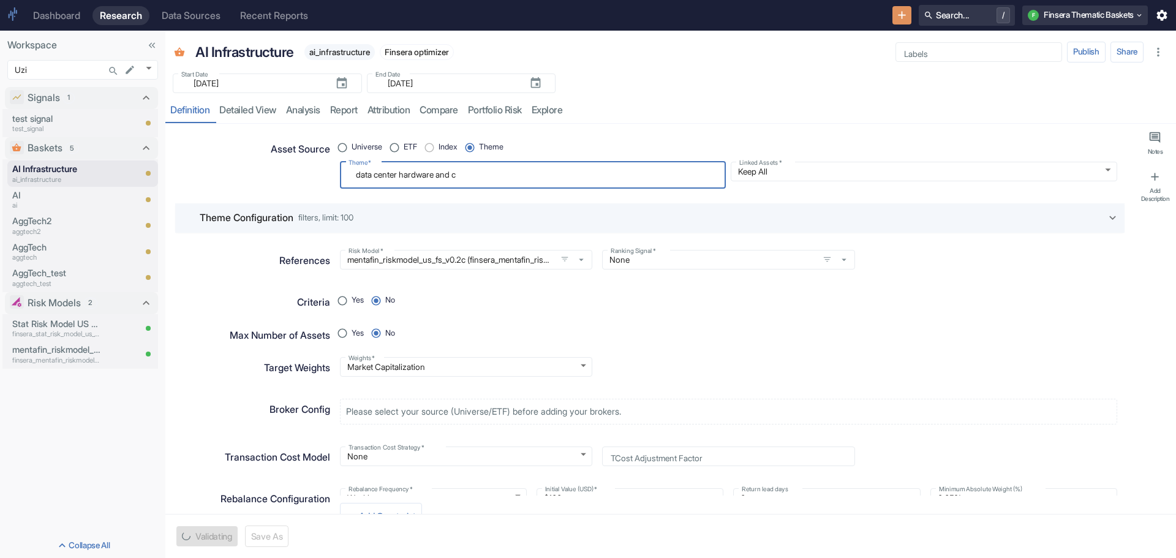
type textarea "data center hardware and co"
type textarea "x"
type textarea "data center hardware and con"
type textarea "x"
type textarea "data center hardware and conn"
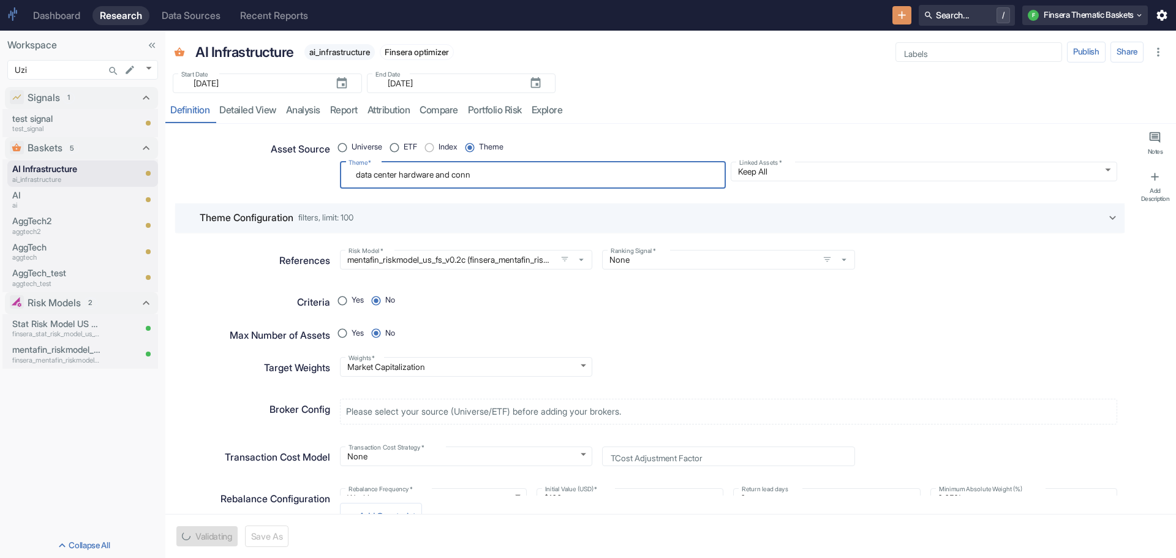
type textarea "x"
type textarea "data center hardware and conne"
type textarea "x"
type textarea "data center hardware and connec"
type textarea "x"
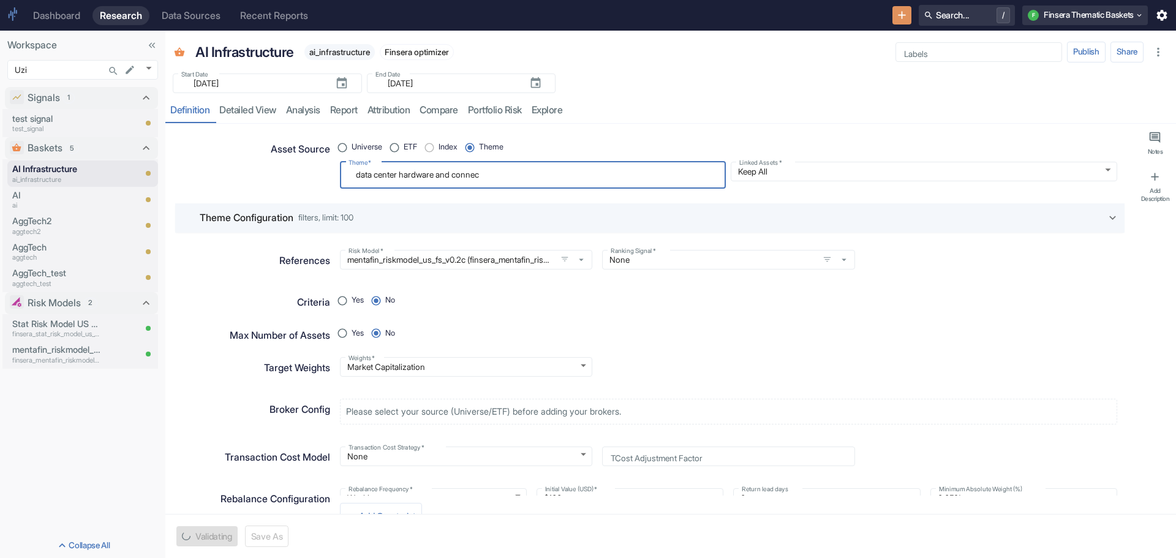
type textarea "data center hardware and connect"
type textarea "x"
type textarea "data center hardware and connecti"
type textarea "x"
type textarea "data center hardware and connectiv"
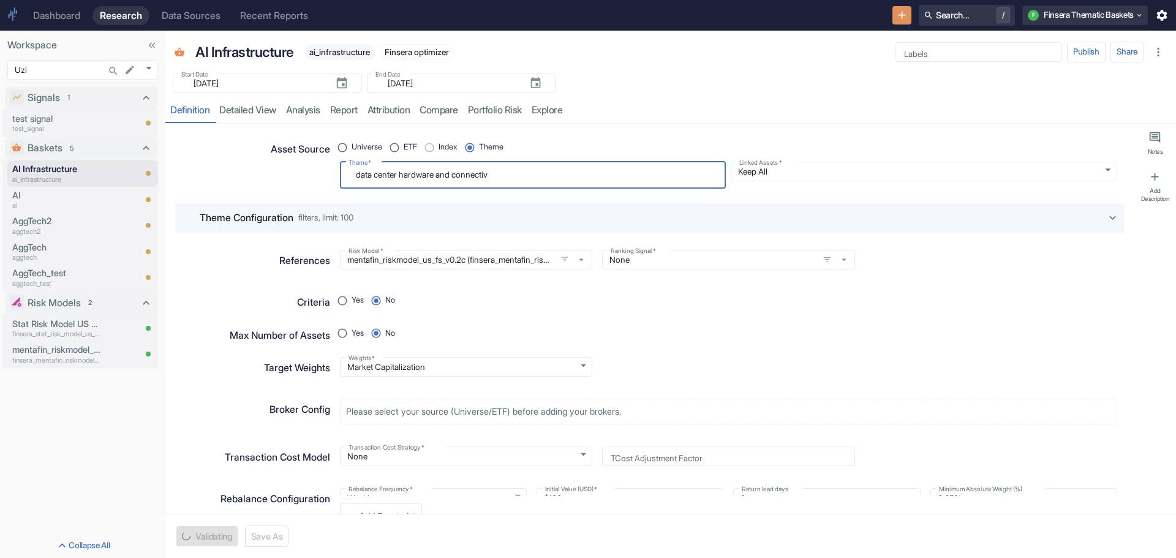
type textarea "x"
type textarea "data center hardware and connectivi"
type textarea "x"
type textarea "data center hardware and connectivit"
type textarea "x"
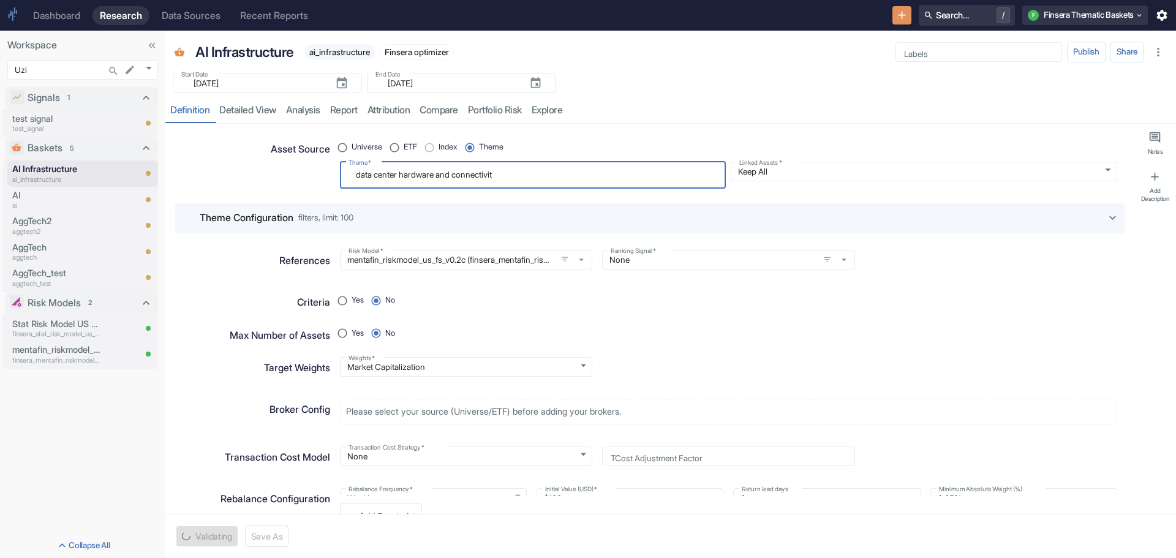
type textarea "data center hardware and connectivity"
type textarea "x"
type textarea "data center hardware and connectivity"
type textarea "x"
type textarea "data center hardware and connectivity s"
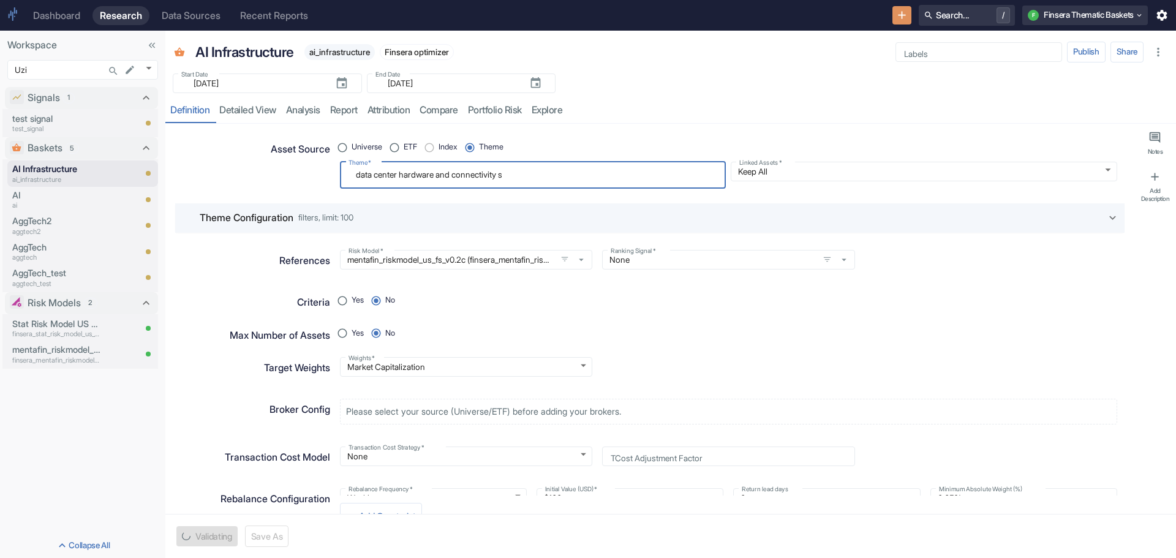
type textarea "x"
type textarea "data center hardware and connectivity so"
type textarea "x"
type textarea "data center hardware and connectivity sol"
type textarea "x"
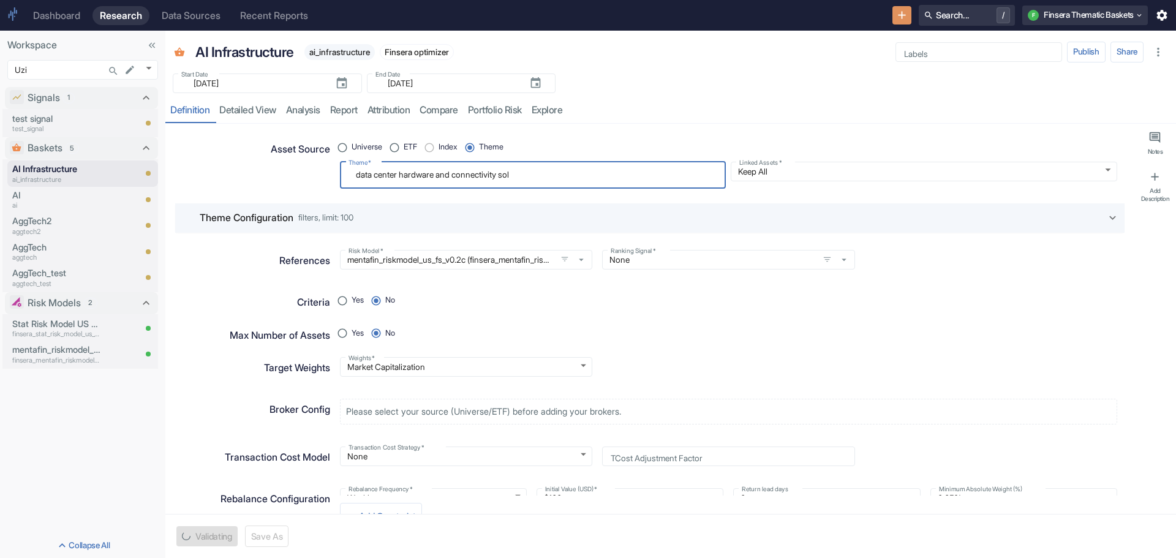
type textarea "data center hardware and connectivity solu"
type textarea "x"
type textarea "data center hardware and connectivity solut"
type textarea "x"
type textarea "data center hardware and connectivity soluti"
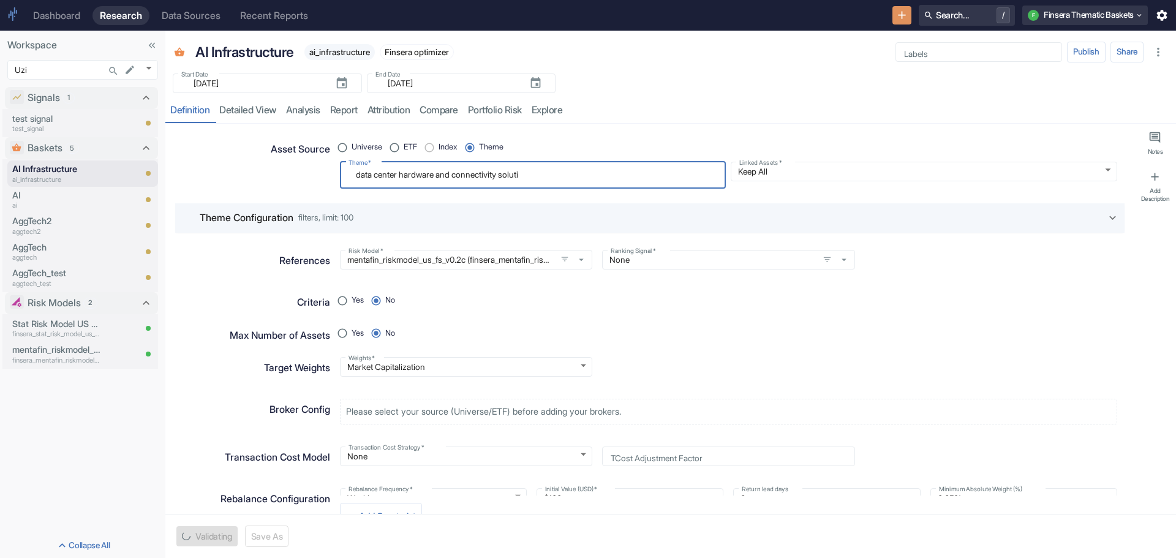
type textarea "x"
type textarea "data center hardware and connectivity solutio"
type textarea "x"
type textarea "data center hardware and connectivity solution"
type textarea "x"
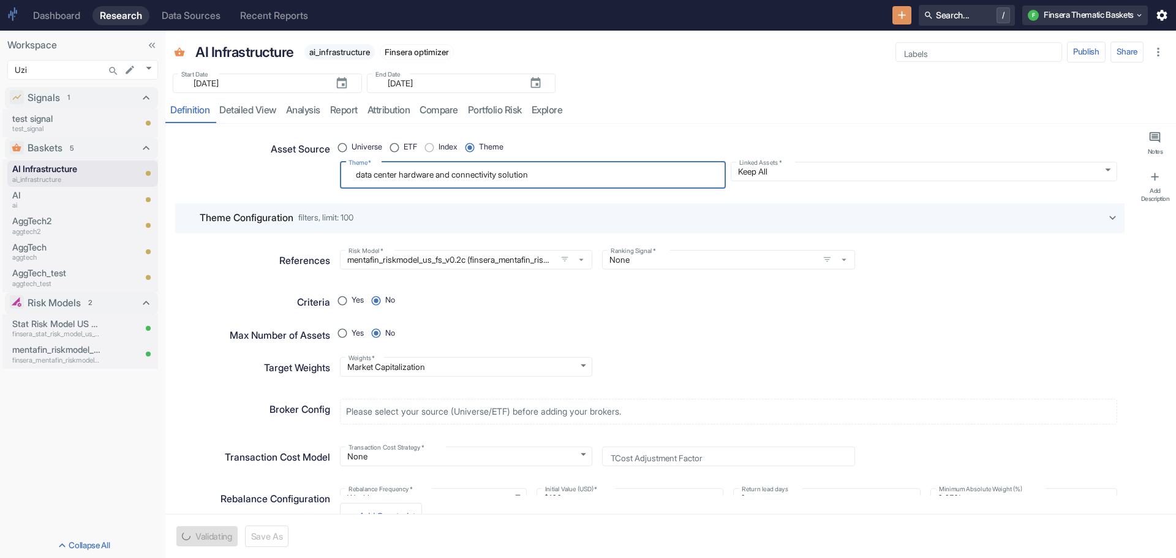
type textarea "data center hardware and connectivity solutions"
type textarea "x"
type textarea "data center hardware and connectivity solutions"
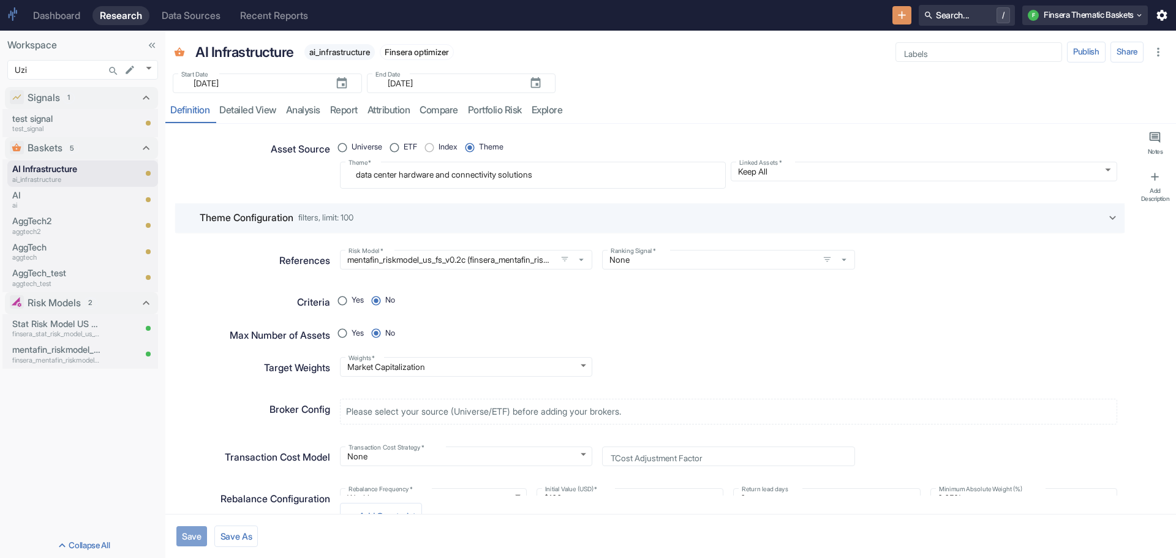
click at [195, 537] on button "Save" at bounding box center [191, 536] width 31 height 20
type textarea "x"
click at [247, 109] on link "detailed view" at bounding box center [247, 110] width 67 height 25
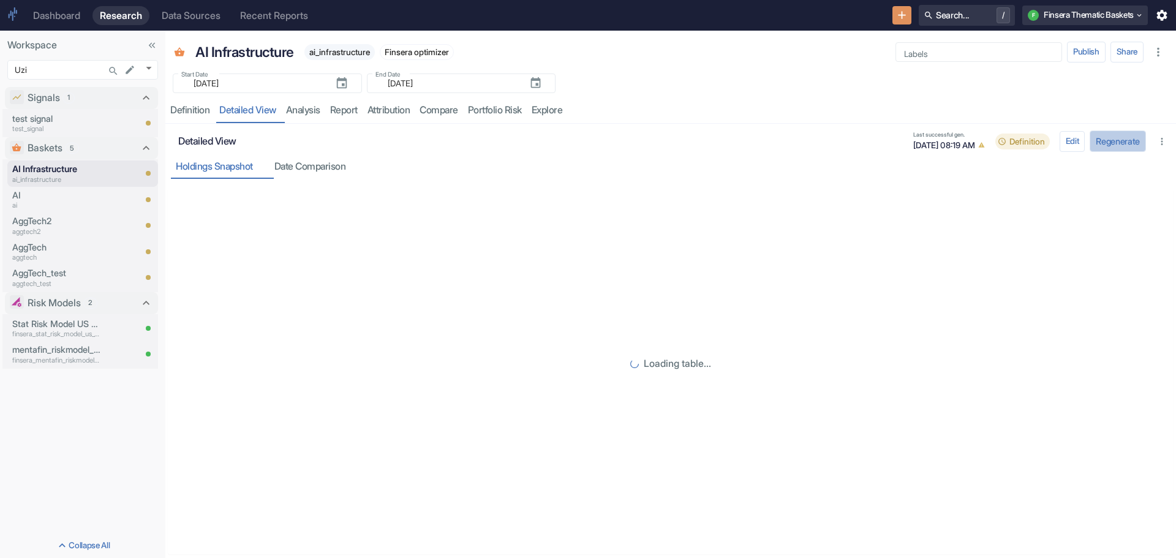
click at [1113, 134] on button "Regenerate" at bounding box center [1117, 140] width 56 height 21
